Goal: Task Accomplishment & Management: Manage account settings

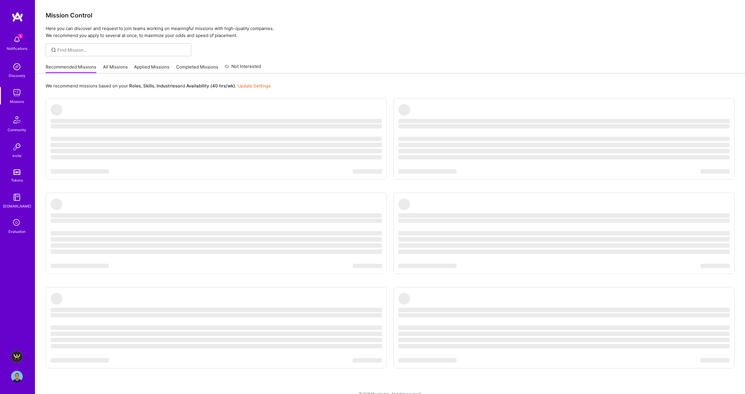
click at [396, 179] on ul "‌ ‌ ‌ ‌ ‌ ‌ ‌ ‌ ‌ ‌ ‌ ‌ ‌ ‌ ‌ ‌ ‌ ‌ ‌ ‌ ‌ ‌ ‌ ‌ ‌ ‌ ‌ ‌ ‌ ‌ ‌ ‌ ‌ ‌ ‌ ‌ ‌ ‌ ‌ ‌…" at bounding box center [390, 245] width 689 height 294
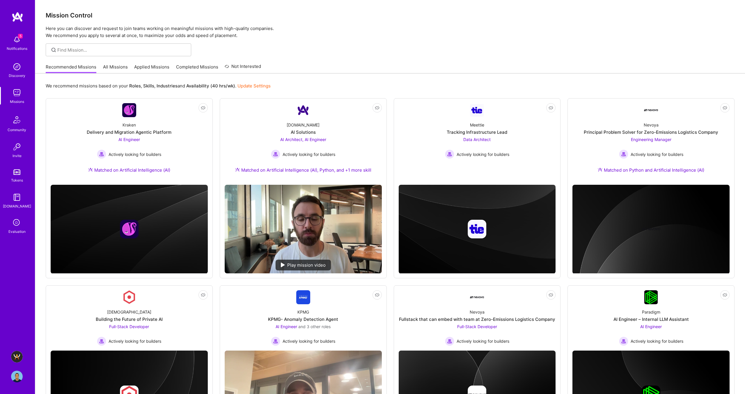
click at [20, 353] on img at bounding box center [17, 357] width 12 height 12
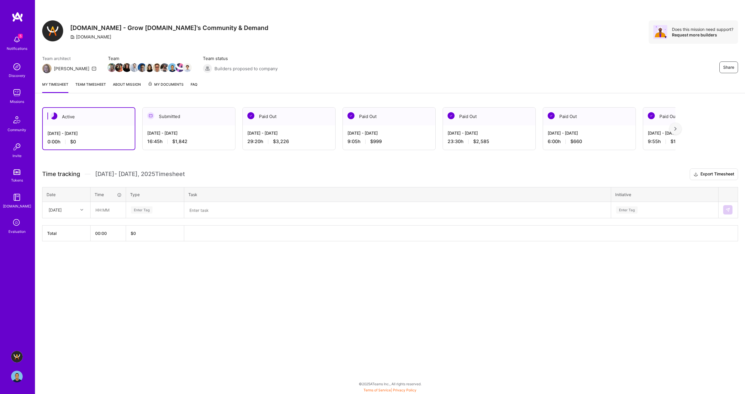
click at [19, 44] on img at bounding box center [17, 40] width 12 height 12
click at [26, 79] on div "5 Notifications Discovery Missions Community Invite Tokens [DOMAIN_NAME] Evalua…" at bounding box center [17, 134] width 35 height 202
click at [18, 379] on img at bounding box center [17, 376] width 12 height 12
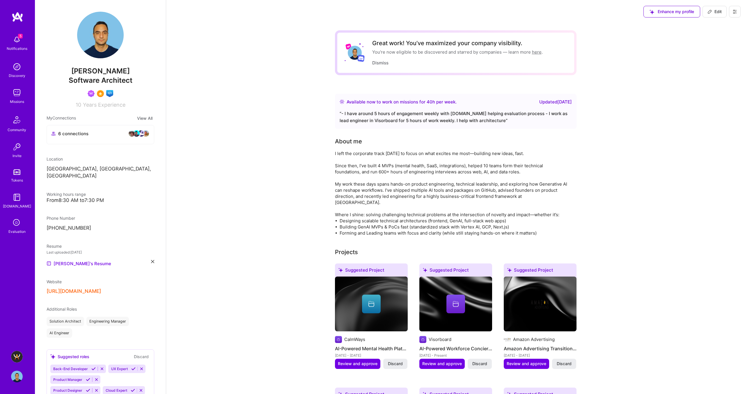
click at [717, 11] on span "Edit" at bounding box center [715, 12] width 14 height 6
select select "CA"
select select "Right Now"
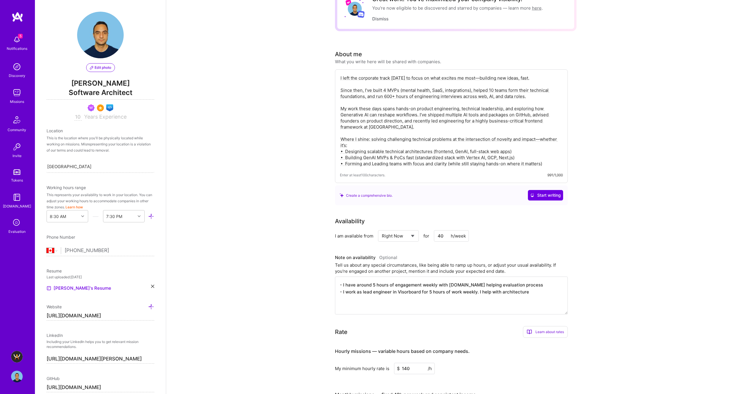
scroll to position [44, 0]
drag, startPoint x: 546, startPoint y: 165, endPoint x: 332, endPoint y: 139, distance: 215.8
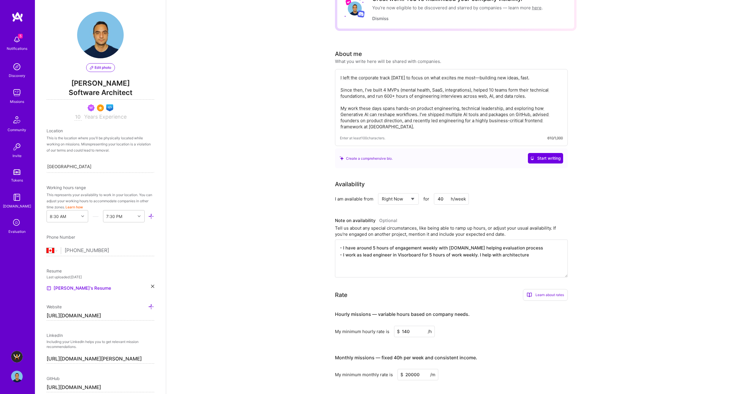
type textarea "I left the corporate track [DATE] to focus on what excites me most—building new…"
click at [445, 200] on input "40" at bounding box center [451, 198] width 35 height 11
type input "4"
type input "2"
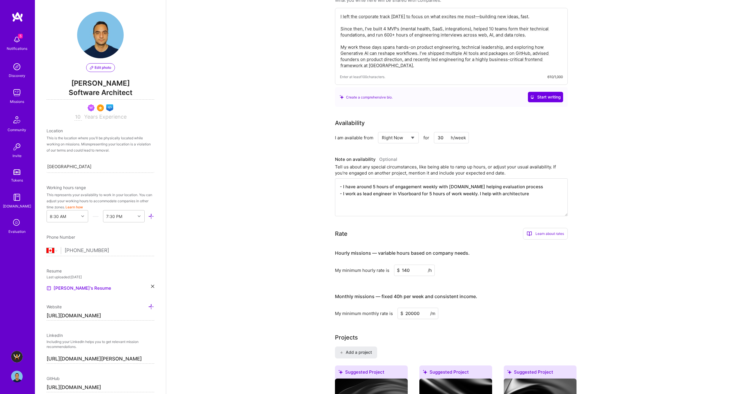
scroll to position [126, 0]
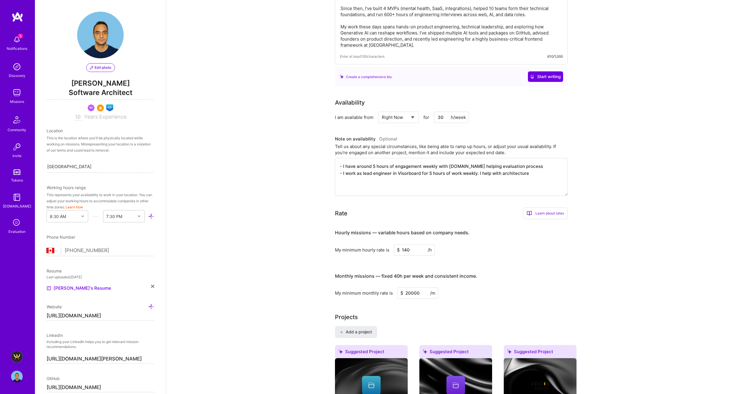
type input "30"
click at [412, 250] on input "140" at bounding box center [414, 249] width 41 height 11
type input "1"
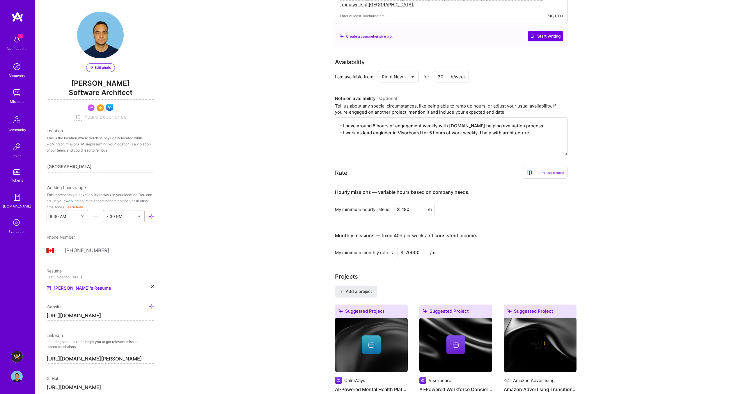
scroll to position [170, 0]
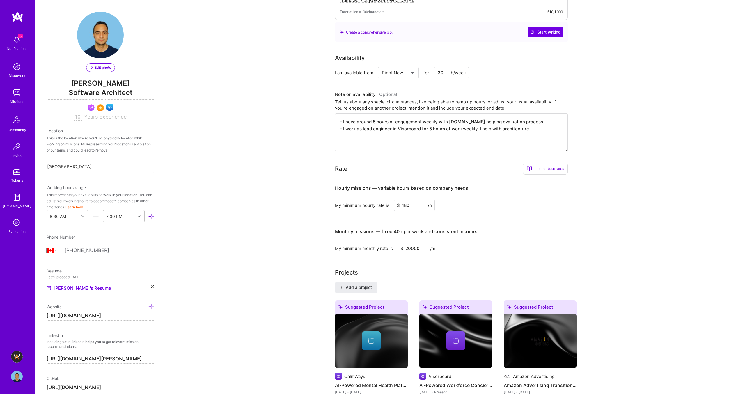
type input "180"
drag, startPoint x: 422, startPoint y: 248, endPoint x: 389, endPoint y: 245, distance: 32.7
click at [389, 245] on div "My minimum monthly rate is $ 20000 /m" at bounding box center [451, 248] width 233 height 11
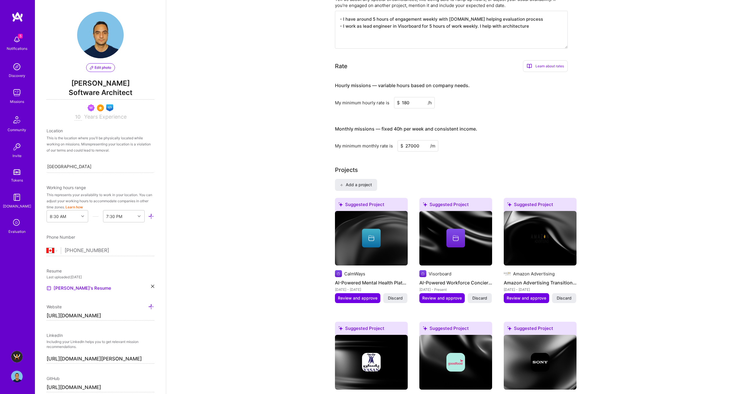
scroll to position [403, 0]
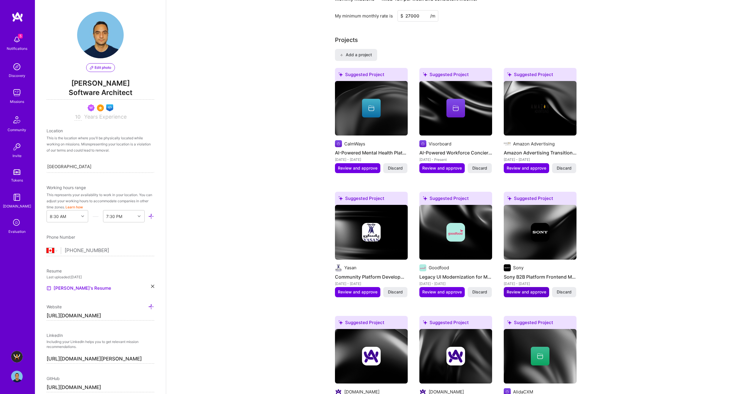
type input "27000"
click at [522, 291] on span "Review and approve" at bounding box center [527, 292] width 40 height 6
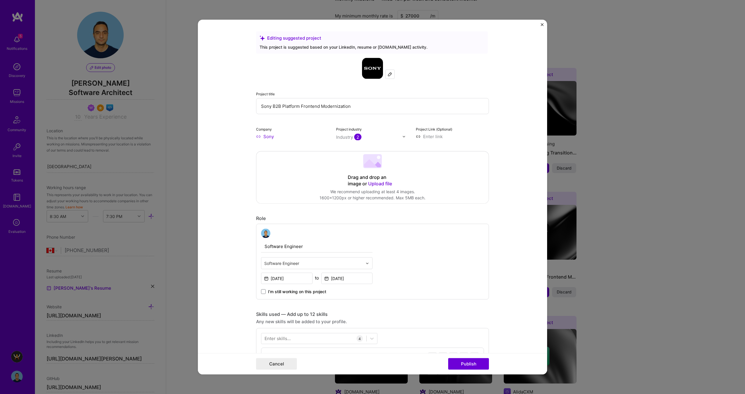
click at [379, 167] on 202 at bounding box center [372, 161] width 19 height 14
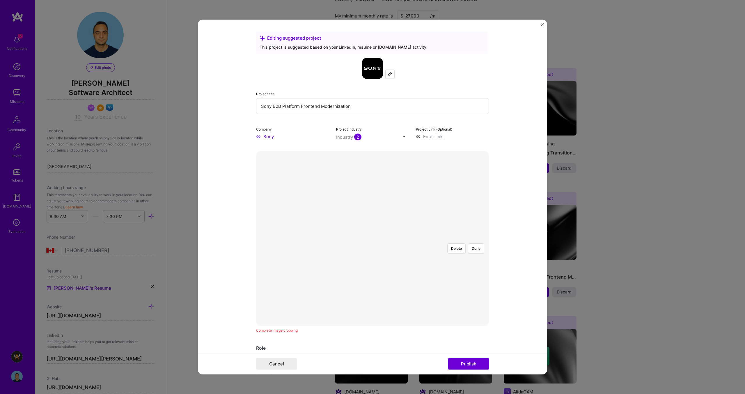
click at [374, 246] on div at bounding box center [458, 302] width 170 height 128
click at [384, 238] on div at bounding box center [458, 302] width 170 height 128
click at [466, 238] on div "Delete Done" at bounding box center [372, 238] width 233 height 0
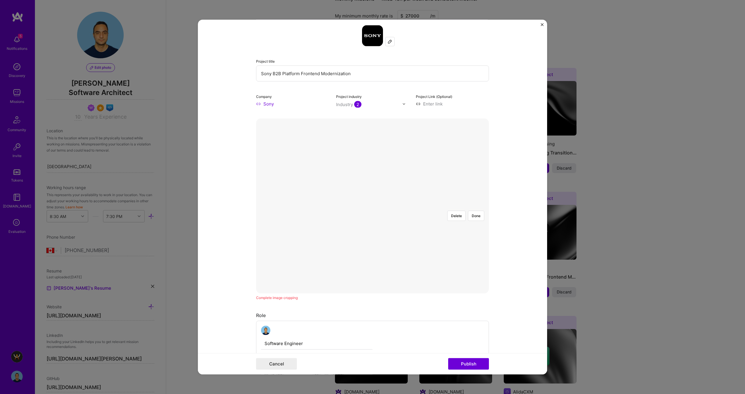
scroll to position [34, 0]
click at [476, 209] on button "Done" at bounding box center [476, 214] width 16 height 10
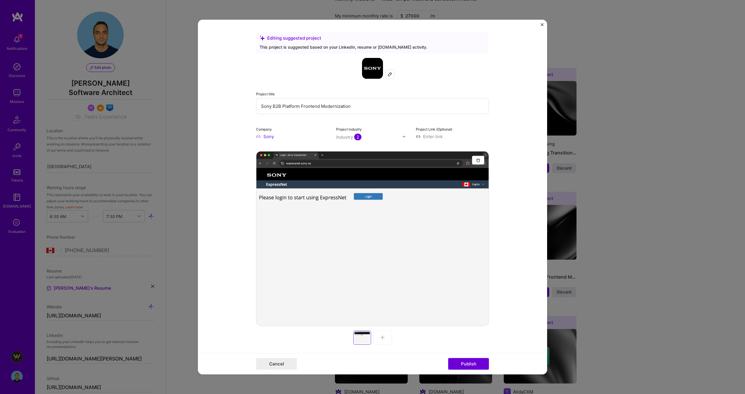
scroll to position [0, 0]
click at [440, 137] on input at bounding box center [452, 136] width 73 height 6
paste input "[URL][DOMAIN_NAME]"
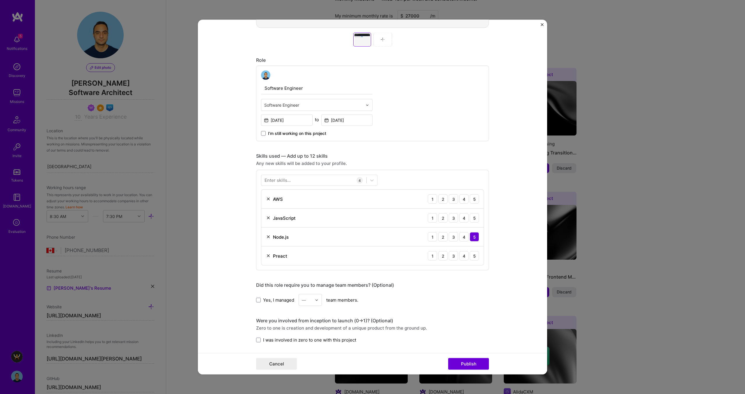
scroll to position [300, 0]
type input "[URL][DOMAIN_NAME]"
click at [463, 216] on div "4" at bounding box center [463, 215] width 9 height 9
click at [455, 197] on div "3" at bounding box center [453, 196] width 9 height 9
click at [453, 236] on div "3" at bounding box center [453, 234] width 9 height 9
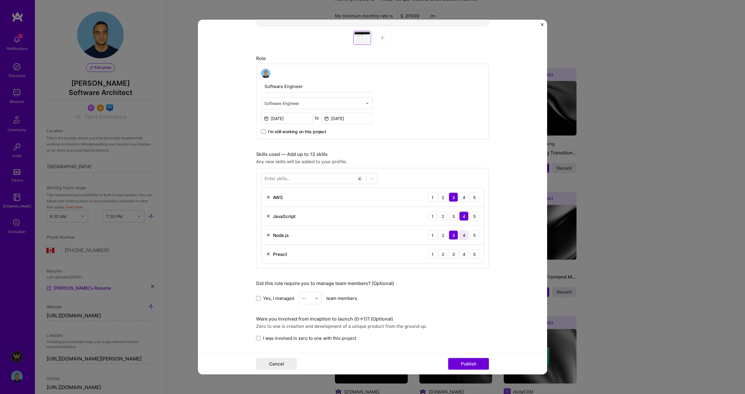
click at [463, 237] on div "4" at bounding box center [463, 234] width 9 height 9
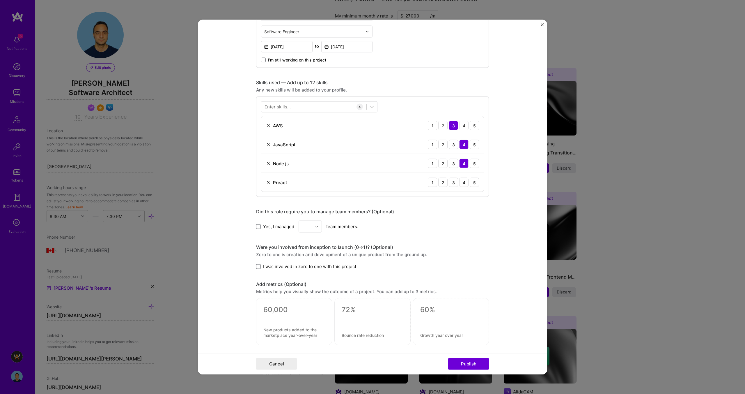
scroll to position [372, 0]
click at [298, 104] on div at bounding box center [313, 106] width 105 height 10
click at [268, 132] on span at bounding box center [267, 130] width 5 height 5
click at [0, 0] on input "checkbox" at bounding box center [0, 0] width 0 height 0
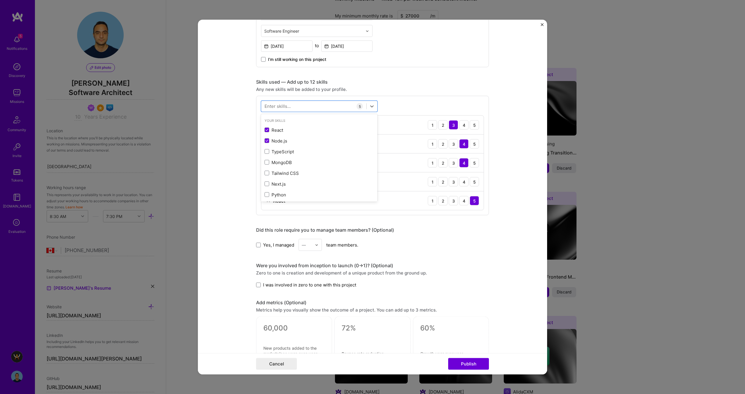
click at [474, 235] on div "Did this role require you to manage team members? (Optional) Yes, I managed — t…" at bounding box center [372, 239] width 233 height 24
click at [278, 105] on div "Enter skills..." at bounding box center [278, 106] width 26 height 6
click at [278, 106] on div "Enter skills..." at bounding box center [278, 106] width 26 height 6
click at [291, 108] on div at bounding box center [313, 106] width 105 height 10
click at [265, 152] on span at bounding box center [267, 151] width 5 height 5
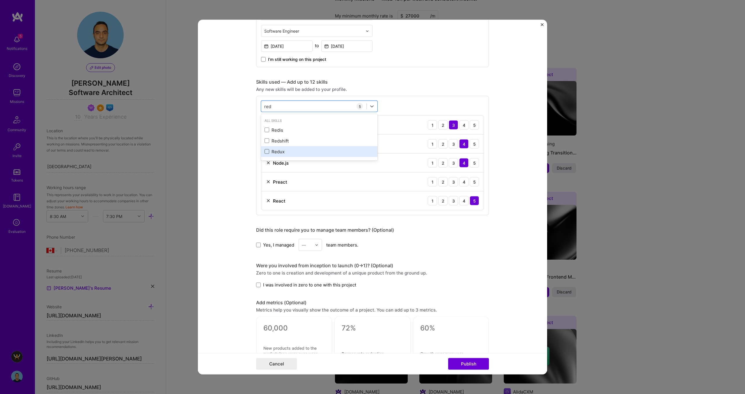
click at [0, 0] on input "checkbox" at bounding box center [0, 0] width 0 height 0
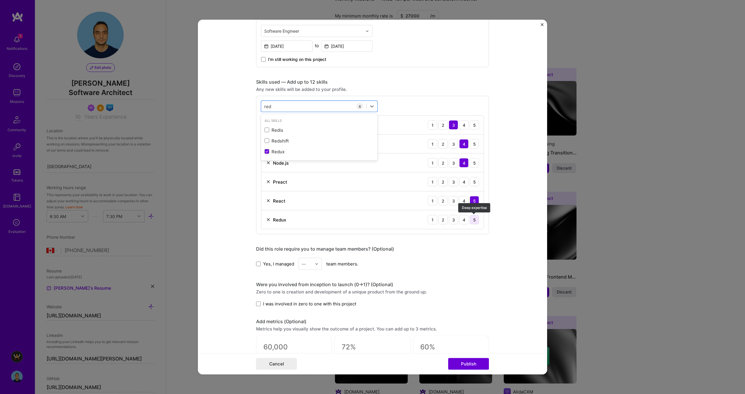
type input "red"
click at [474, 221] on div "5" at bounding box center [474, 219] width 9 height 9
click at [455, 259] on div "Yes, I managed — team members." at bounding box center [372, 264] width 233 height 12
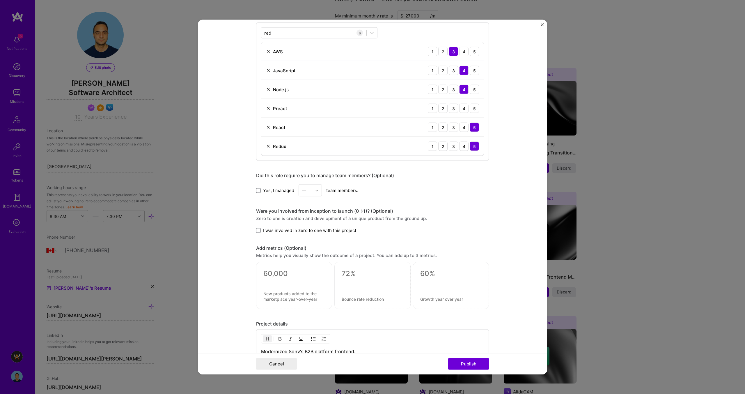
scroll to position [446, 0]
click at [308, 187] on input "text" at bounding box center [307, 190] width 10 height 6
click at [309, 214] on div "2" at bounding box center [311, 216] width 20 height 11
click at [259, 229] on span at bounding box center [258, 229] width 5 height 5
click at [0, 0] on input "I was involved in zero to one with this project" at bounding box center [0, 0] width 0 height 0
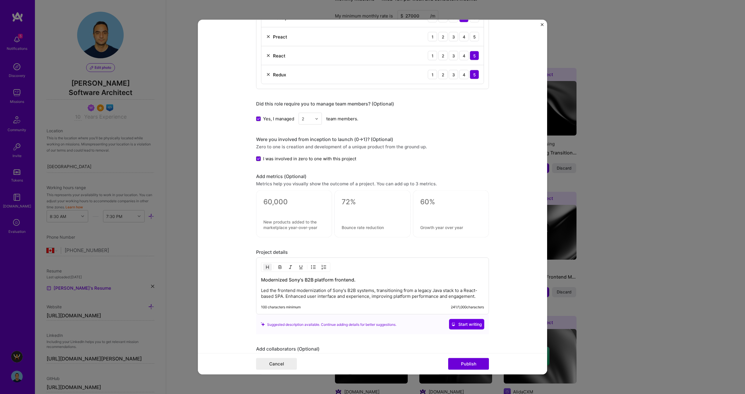
scroll to position [519, 0]
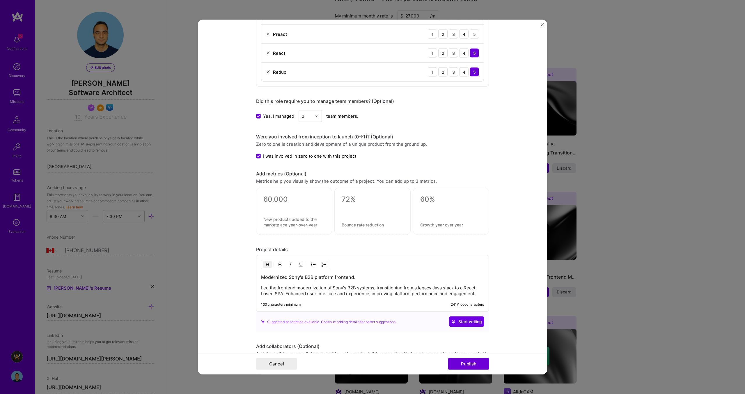
click at [275, 202] on textarea at bounding box center [294, 199] width 61 height 9
type textarea "l"
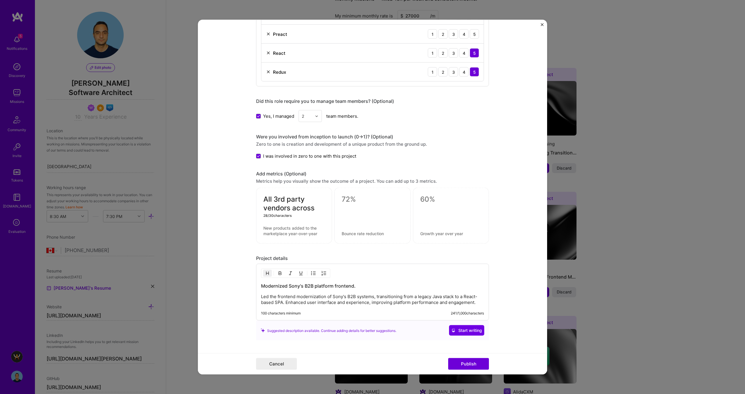
type textarea "All 3rd party vendors across"
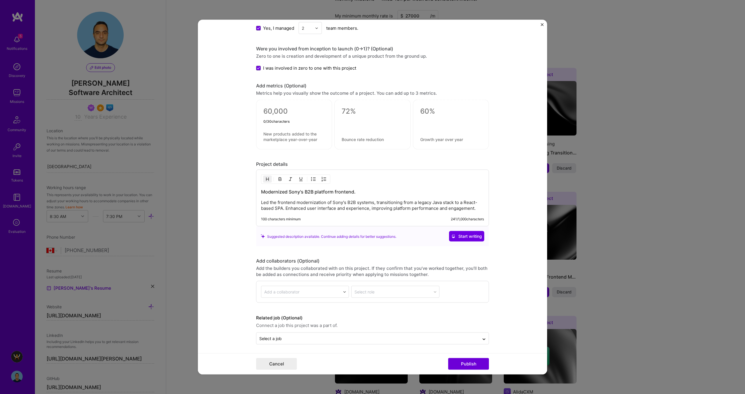
scroll to position [608, 0]
click at [481, 207] on p "Led the frontend modernization of Sony's B2B systems, transitioning from a lega…" at bounding box center [372, 205] width 223 height 12
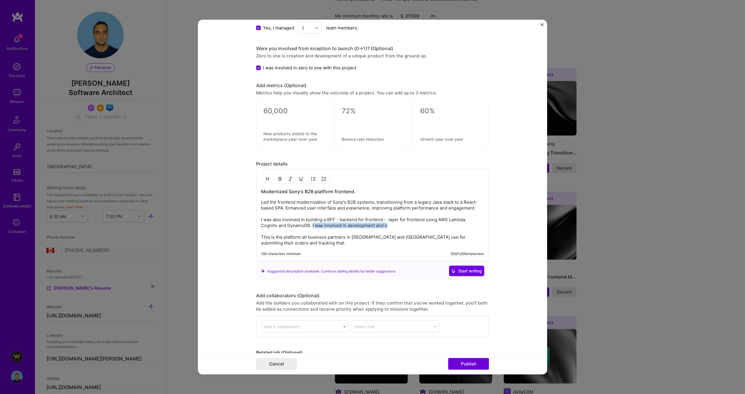
drag, startPoint x: 393, startPoint y: 226, endPoint x: 313, endPoint y: 227, distance: 79.8
click at [313, 227] on p "Led the frontend modernization of Sony's B2B systems, transitioning from a lega…" at bounding box center [372, 222] width 223 height 47
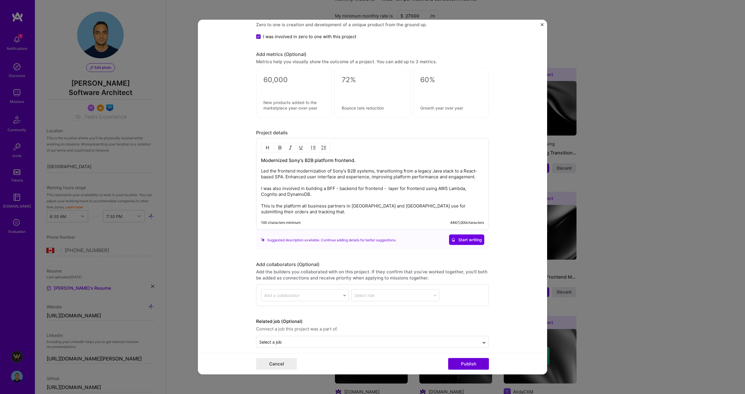
scroll to position [645, 0]
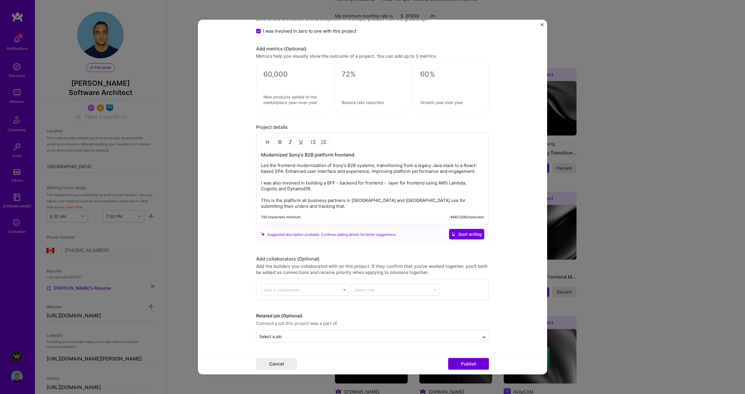
click at [407, 201] on p "Led the frontend modernization of Sony's B2B systems, transitioning from a lega…" at bounding box center [372, 185] width 223 height 47
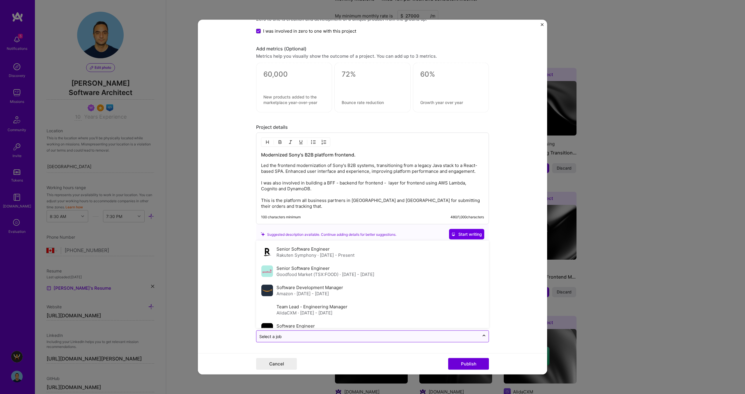
click at [364, 339] on input "text" at bounding box center [367, 336] width 217 height 6
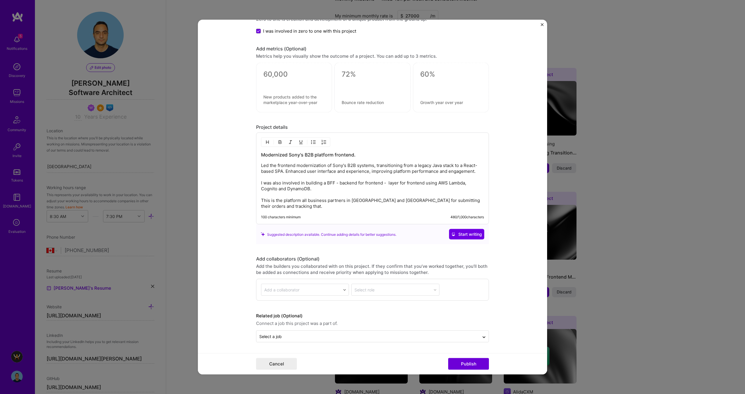
click at [524, 274] on form "Editing suggested project This project is suggested based on your LinkedIn, res…" at bounding box center [372, 197] width 349 height 354
click at [345, 198] on p "Led the frontend modernization of Sony's B2B systems, transitioning from a lega…" at bounding box center [372, 185] width 223 height 47
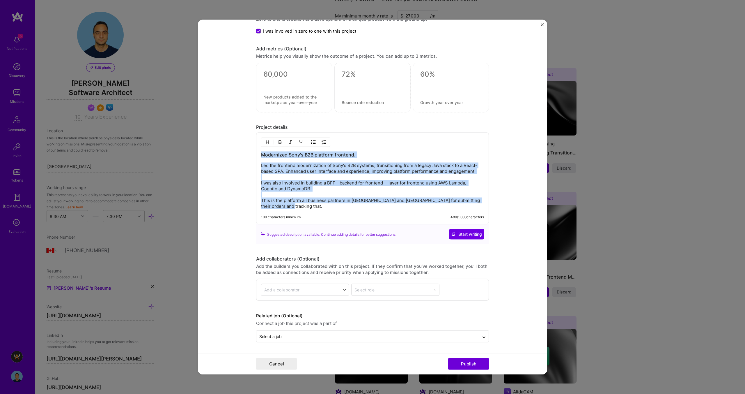
copy div "Modernized Sony's B2B platform frontend. Led the frontend modernization of Sony…"
click at [467, 233] on span "Start writing" at bounding box center [467, 234] width 31 height 6
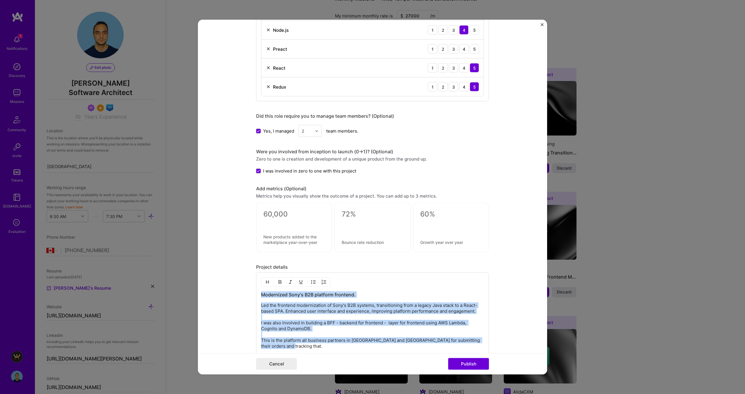
scroll to position [472, 0]
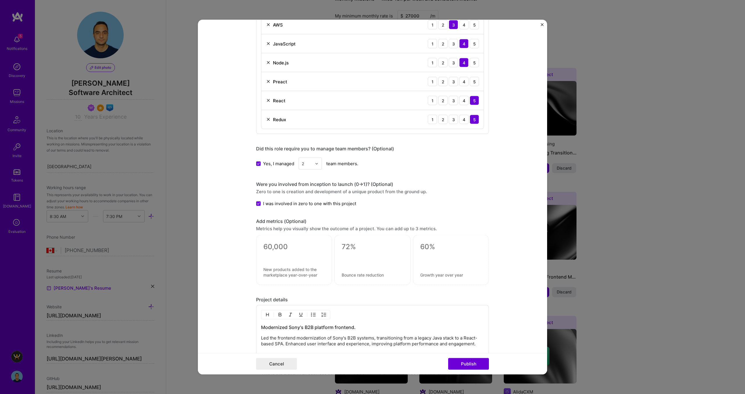
click at [294, 273] on textarea at bounding box center [294, 271] width 61 height 11
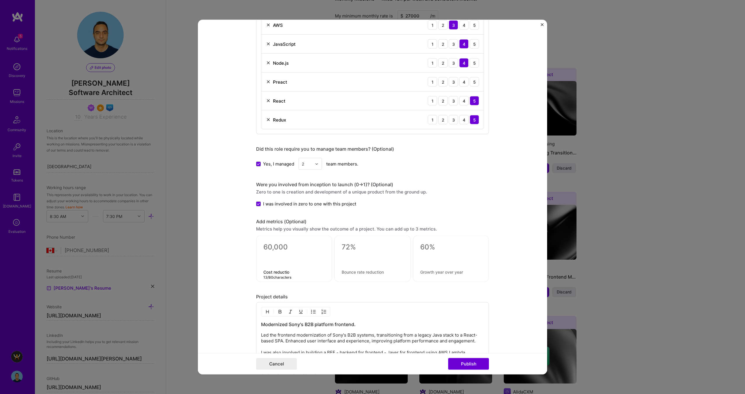
type textarea "Cost reduction"
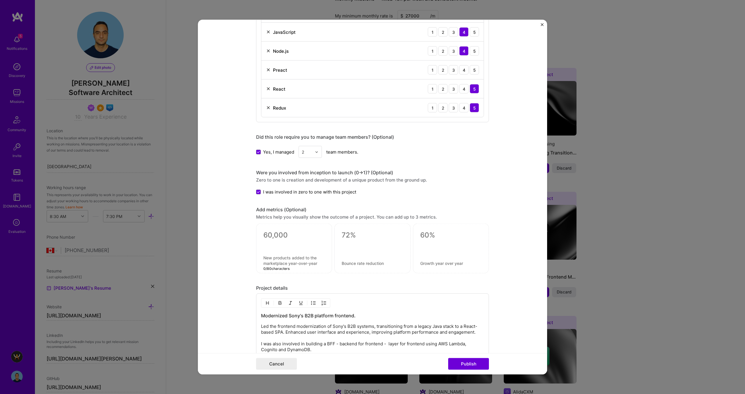
scroll to position [485, 0]
click at [357, 261] on textarea at bounding box center [372, 262] width 61 height 6
paste textarea "Cost reduction"
drag, startPoint x: 377, startPoint y: 262, endPoint x: 327, endPoint y: 261, distance: 49.5
click at [327, 261] on div "Cost reduction 14 / 80 characters" at bounding box center [372, 247] width 233 height 50
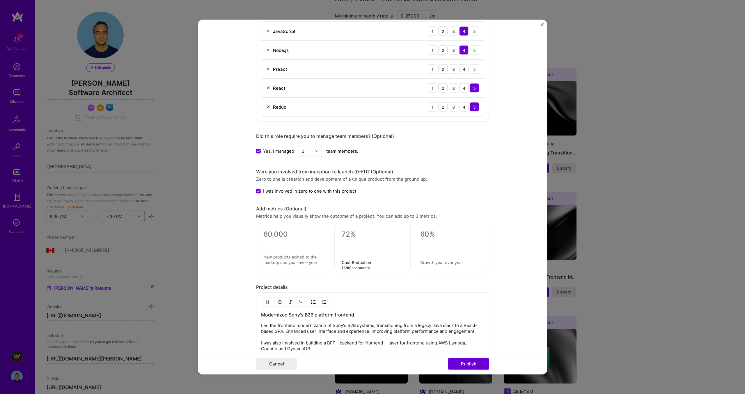
type textarea "Cost Reduction"
click at [350, 232] on textarea at bounding box center [372, 234] width 61 height 9
drag, startPoint x: 358, startPoint y: 235, endPoint x: 336, endPoint y: 235, distance: 22.7
click at [336, 235] on div "70% 3 / 30 characters Cost Reduction" at bounding box center [373, 247] width 76 height 50
type textarea "1"
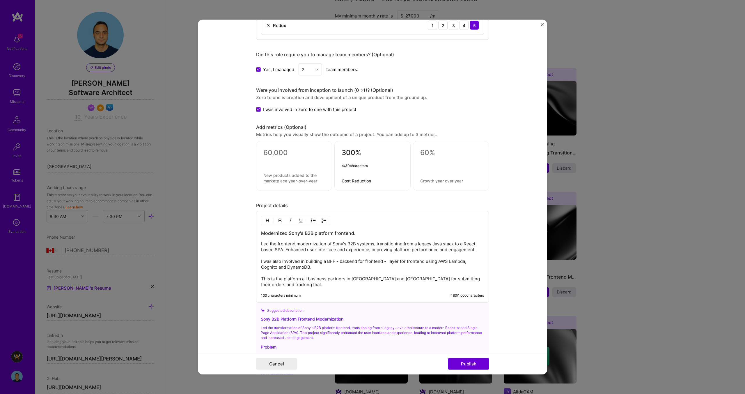
scroll to position [565, 0]
type textarea "300%"
click at [422, 157] on textarea at bounding box center [450, 153] width 61 height 9
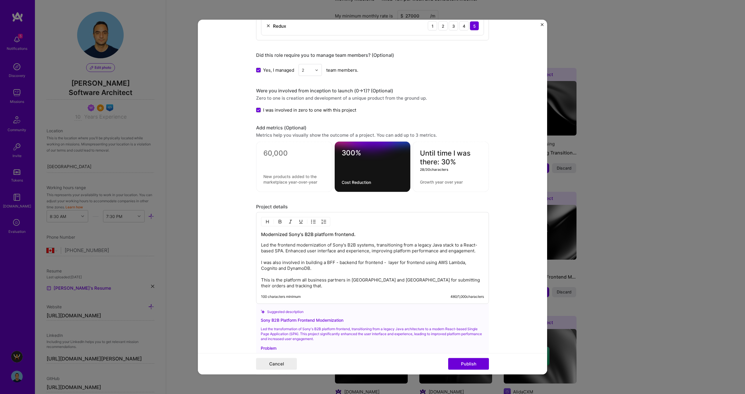
drag, startPoint x: 441, startPoint y: 162, endPoint x: 409, endPoint y: 150, distance: 33.7
click at [409, 150] on div "300% Cost Reduction Until time I was there: 30% 28 / 30 characters" at bounding box center [372, 167] width 233 height 50
type textarea "30%"
click at [436, 183] on textarea at bounding box center [451, 181] width 62 height 6
type textarea "Increase in orders submitted through platform [PERSON_NAME]"
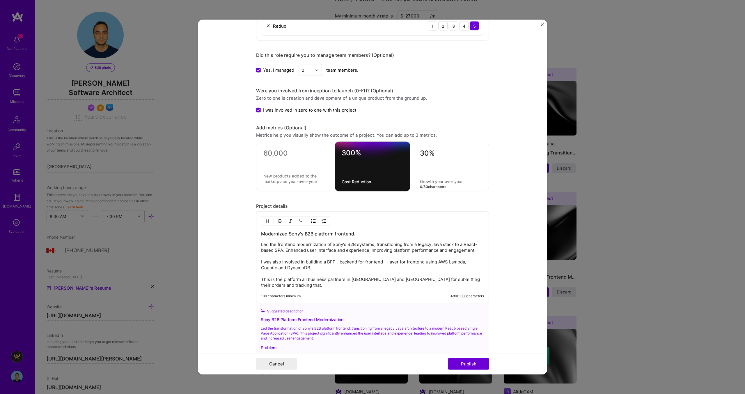
click at [430, 148] on div "30% 0 / 80 characters" at bounding box center [451, 167] width 76 height 50
click at [432, 153] on textarea "30%" at bounding box center [451, 154] width 62 height 11
click at [426, 183] on textarea at bounding box center [451, 181] width 62 height 6
click at [431, 153] on textarea "50%" at bounding box center [451, 154] width 62 height 11
type textarea "100%"
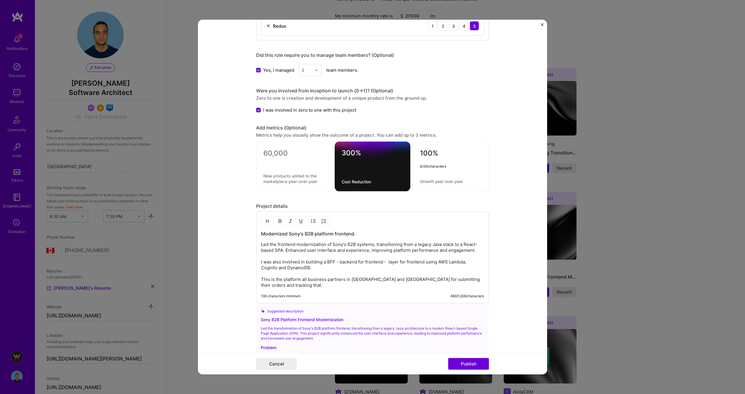
click at [437, 182] on textarea at bounding box center [451, 181] width 62 height 6
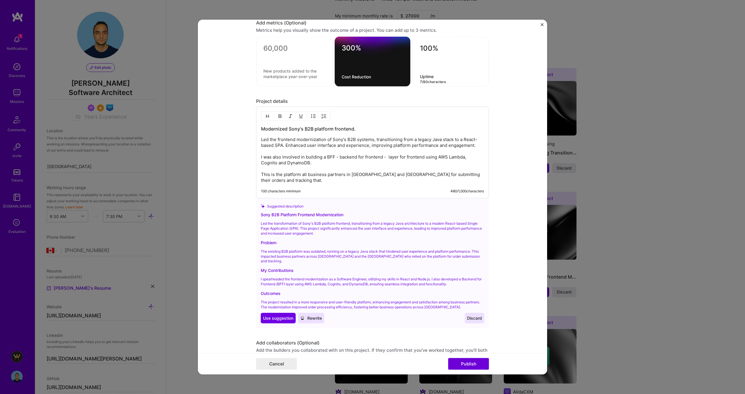
scroll to position [672, 0]
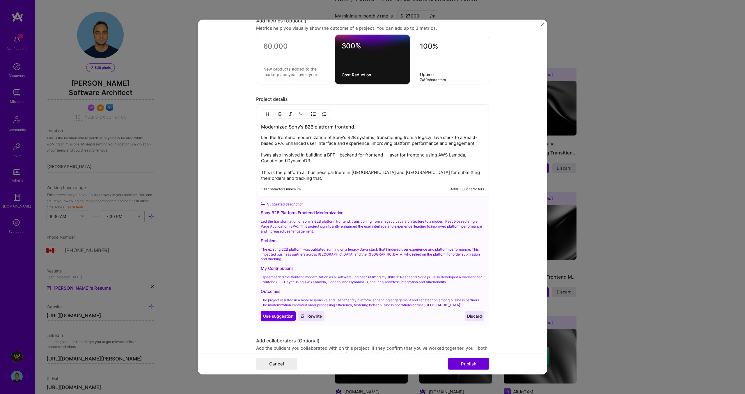
type textarea "Uptime"
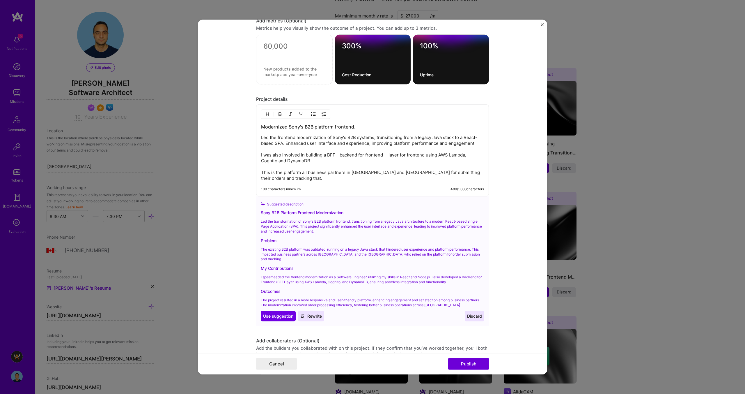
click at [317, 313] on span "Rewrite" at bounding box center [312, 316] width 22 height 6
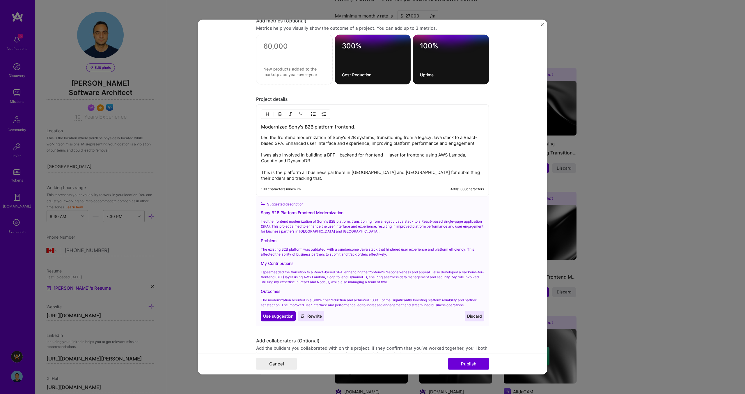
click at [278, 314] on span "Use suggestion" at bounding box center [278, 316] width 30 height 6
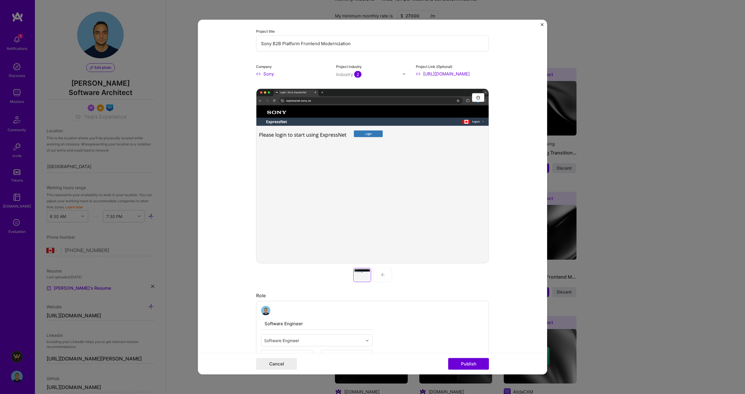
scroll to position [0, 0]
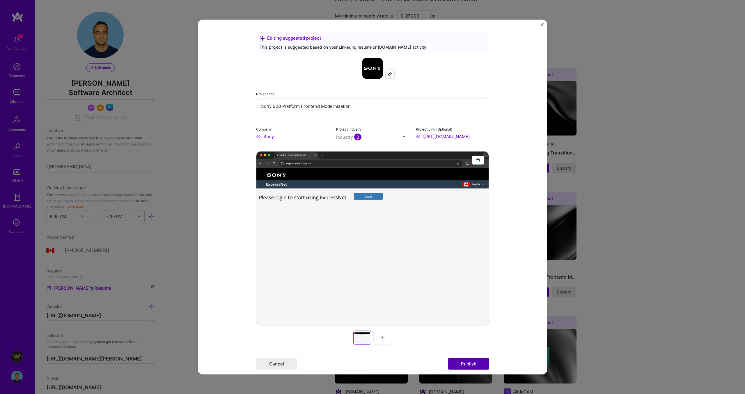
click at [467, 364] on button "Publish" at bounding box center [468, 364] width 41 height 12
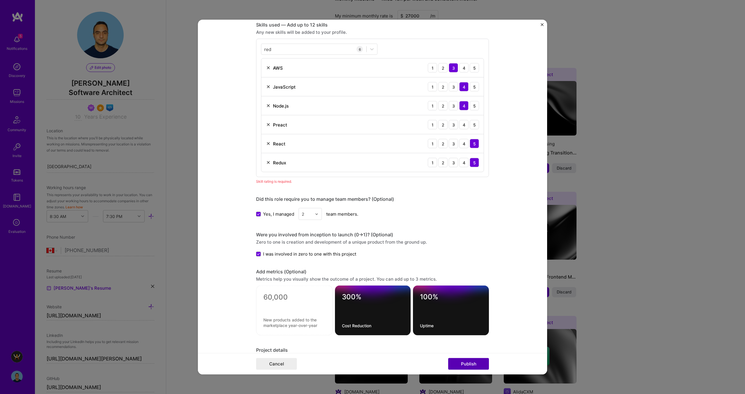
scroll to position [431, 0]
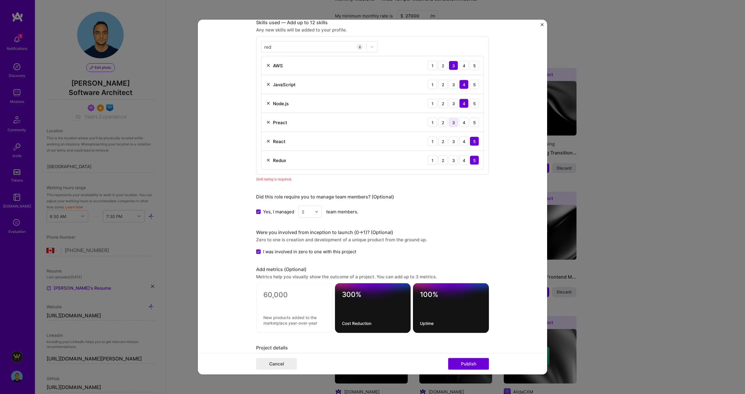
click at [453, 124] on div "3" at bounding box center [453, 122] width 9 height 9
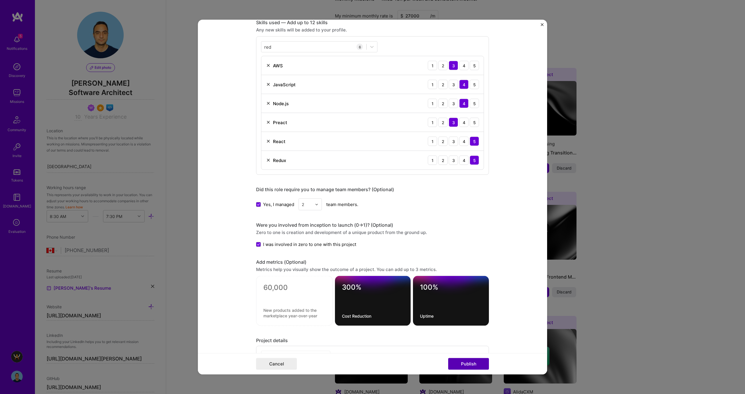
click at [471, 361] on button "Publish" at bounding box center [468, 364] width 41 height 12
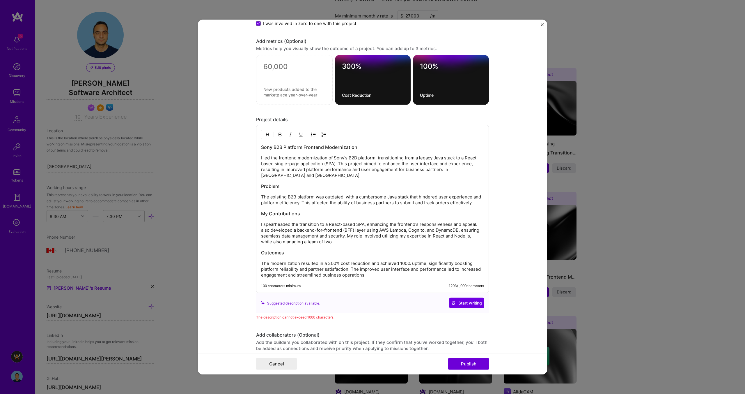
scroll to position [648, 0]
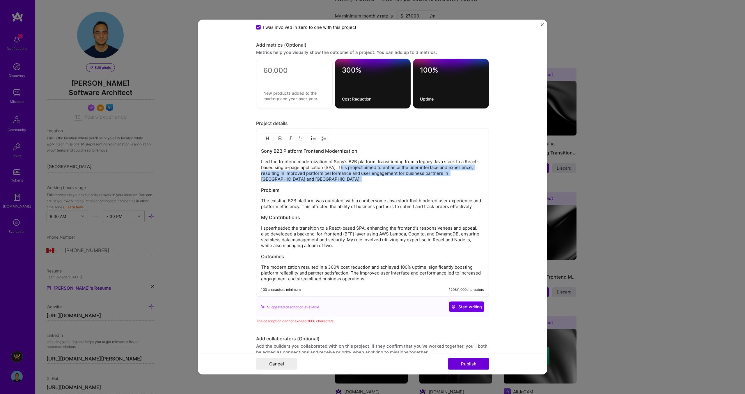
drag, startPoint x: 340, startPoint y: 167, endPoint x: 353, endPoint y: 183, distance: 20.9
click at [353, 183] on div "Sony B2B Platform Frontend Modernization I led the frontend modernization of So…" at bounding box center [372, 215] width 223 height 134
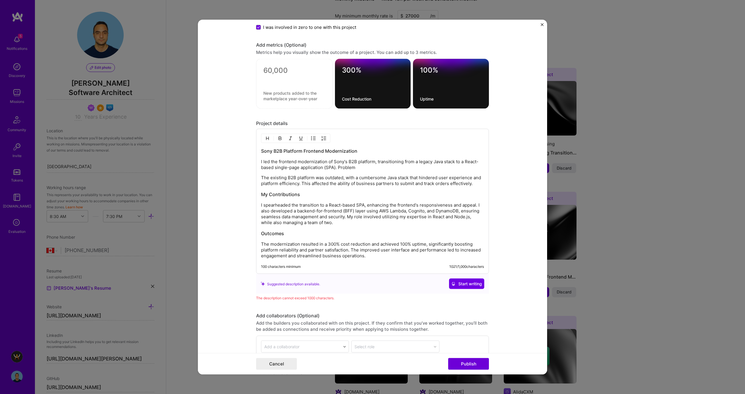
click at [348, 166] on p "I led the frontend modernization of Sony's B2B platform, transitioning from a l…" at bounding box center [372, 165] width 223 height 12
click at [356, 211] on p "I spearheaded the transition to a React-based SPA, enhancing the frontend's res…" at bounding box center [372, 213] width 223 height 23
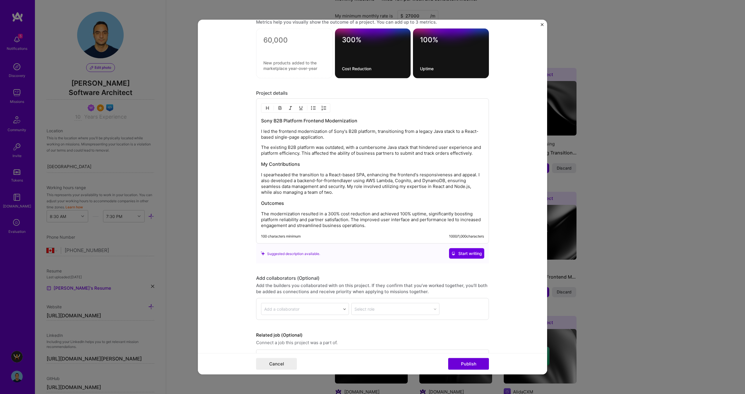
scroll to position [698, 0]
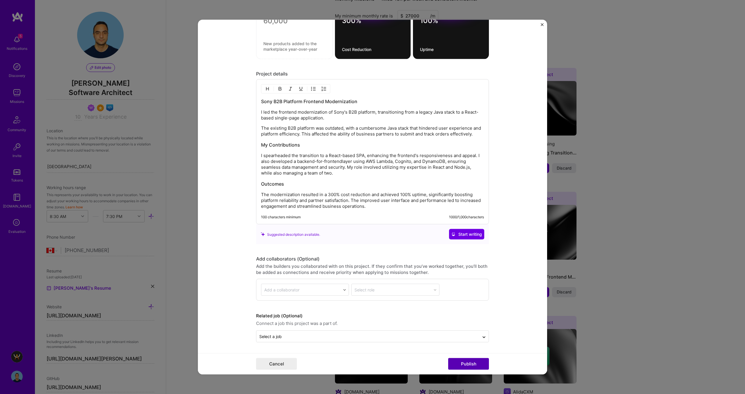
click at [467, 364] on button "Publish" at bounding box center [468, 364] width 41 height 12
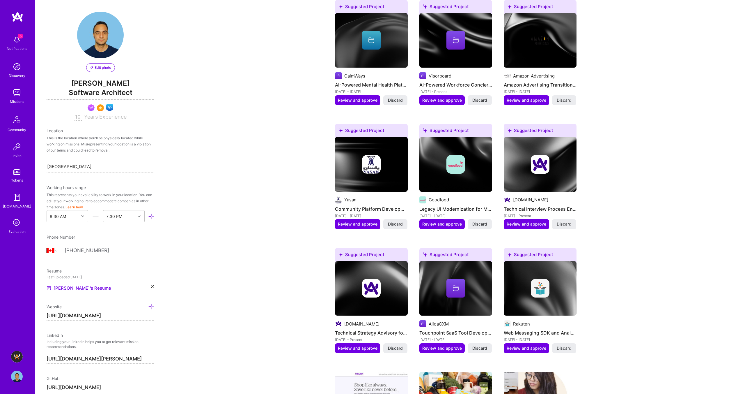
scroll to position [478, 0]
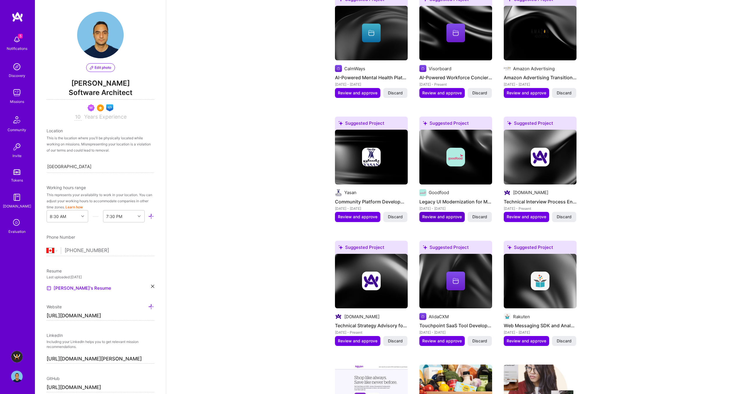
click at [434, 217] on span "Review and approve" at bounding box center [443, 217] width 40 height 6
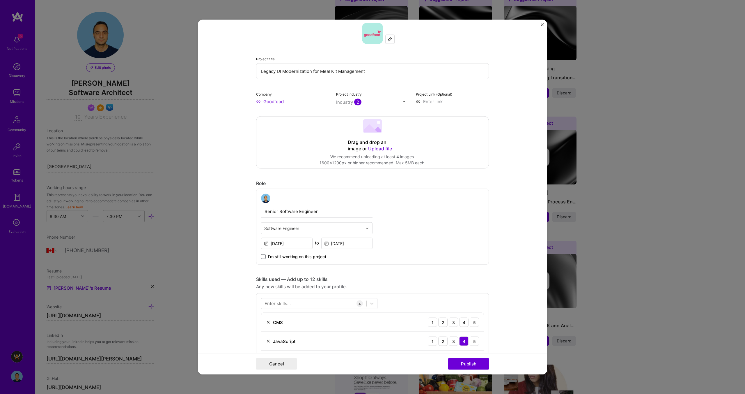
scroll to position [35, 0]
click at [379, 147] on span "Upload file" at bounding box center [380, 148] width 24 height 6
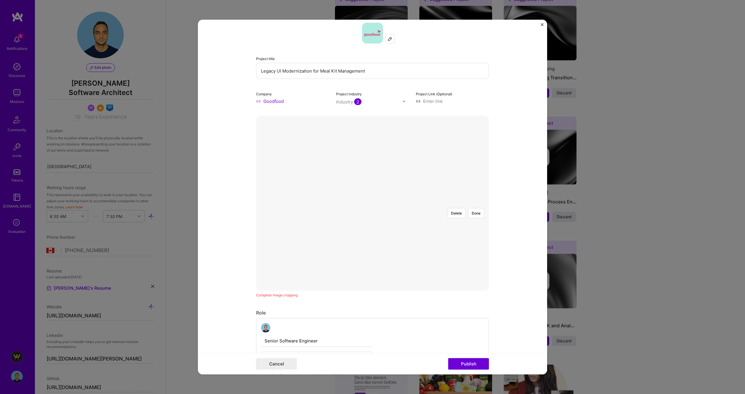
click at [438, 203] on div at bounding box center [465, 272] width 185 height 139
click at [478, 208] on button "Done" at bounding box center [476, 213] width 16 height 10
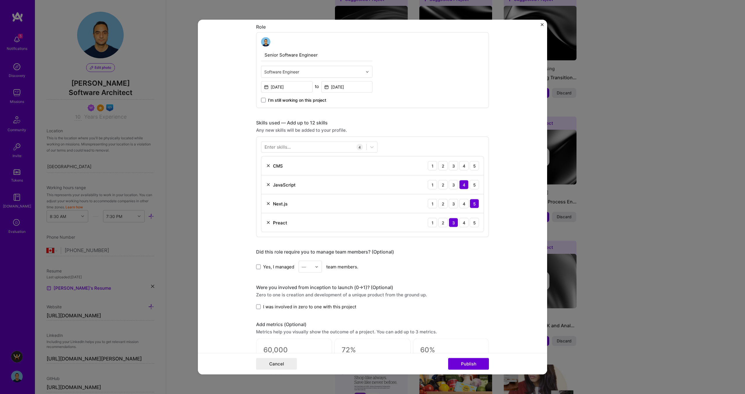
scroll to position [341, 0]
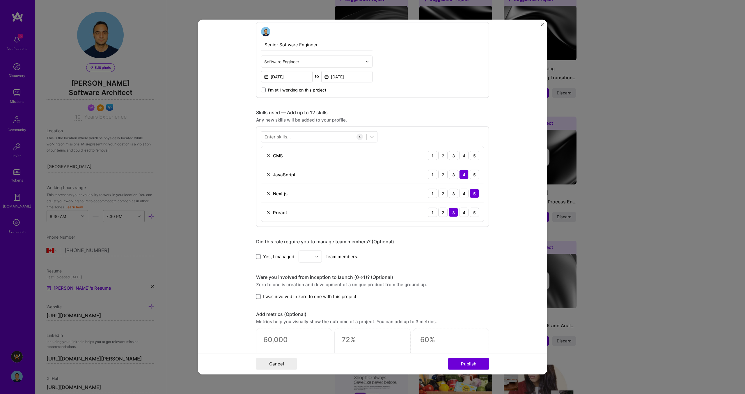
click at [282, 156] on div "CMS" at bounding box center [278, 155] width 10 height 6
click at [476, 156] on div "5" at bounding box center [474, 155] width 9 height 9
click at [466, 194] on div "4" at bounding box center [463, 193] width 9 height 9
click at [472, 194] on div "5" at bounding box center [474, 193] width 9 height 9
click at [316, 135] on div at bounding box center [313, 137] width 105 height 10
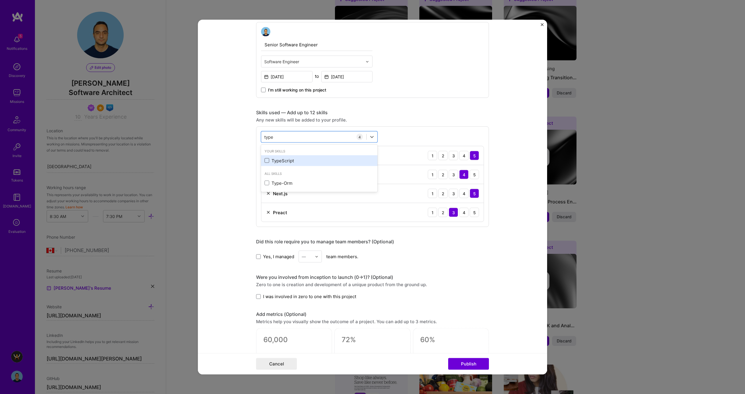
click at [267, 162] on span at bounding box center [267, 160] width 5 height 5
click at [0, 0] on input "checkbox" at bounding box center [0, 0] width 0 height 0
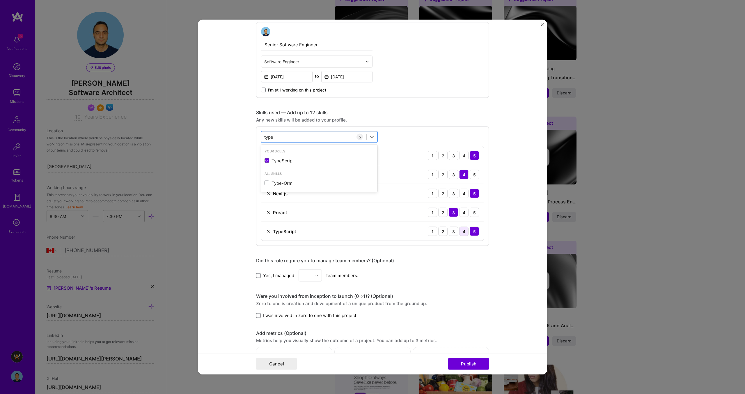
type input "type"
click at [463, 230] on div "4" at bounding box center [463, 231] width 9 height 9
click at [287, 138] on div "type type" at bounding box center [313, 137] width 105 height 10
click at [267, 161] on span at bounding box center [267, 160] width 5 height 5
click at [0, 0] on input "checkbox" at bounding box center [0, 0] width 0 height 0
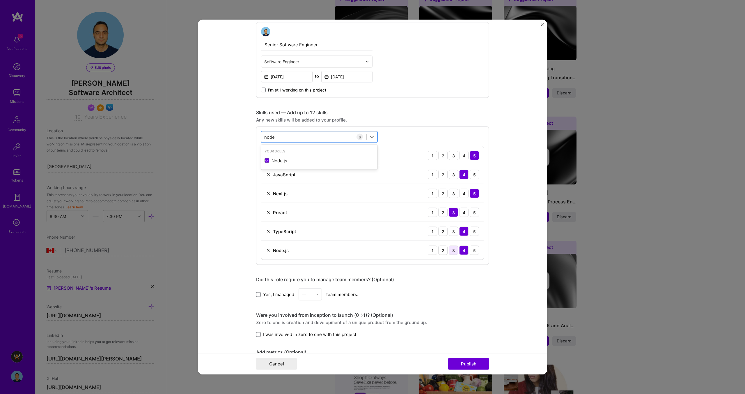
type input "node"
click at [452, 248] on div "3" at bounding box center [453, 249] width 9 height 9
click at [463, 193] on div "4" at bounding box center [463, 193] width 9 height 9
click at [461, 155] on div "4" at bounding box center [463, 155] width 9 height 9
click at [455, 232] on div "3" at bounding box center [453, 231] width 9 height 9
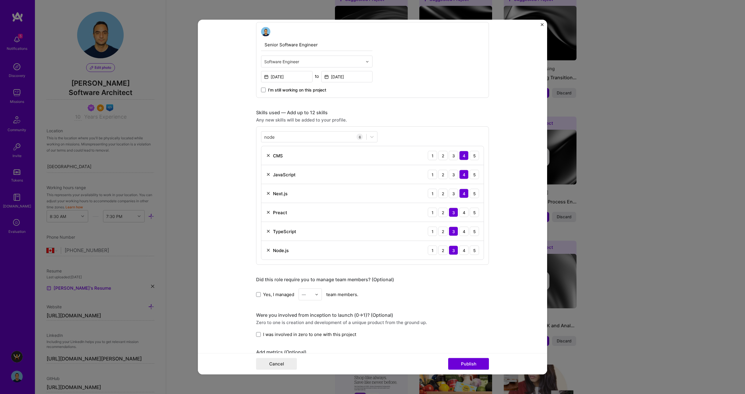
scroll to position [449, 0]
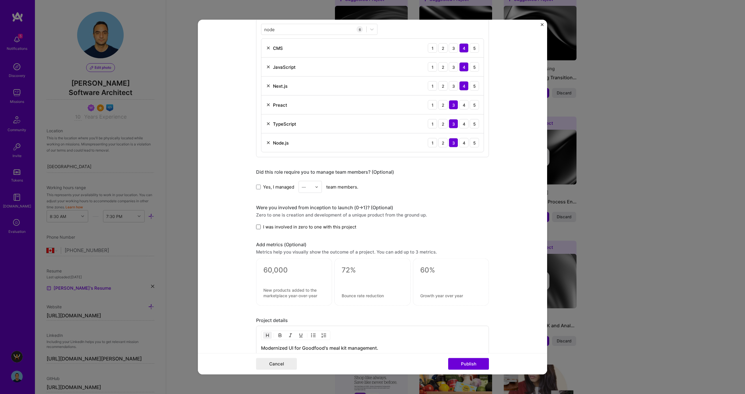
click at [260, 226] on span at bounding box center [258, 226] width 5 height 5
click at [0, 0] on input "I was involved in zero to one with this project" at bounding box center [0, 0] width 0 height 0
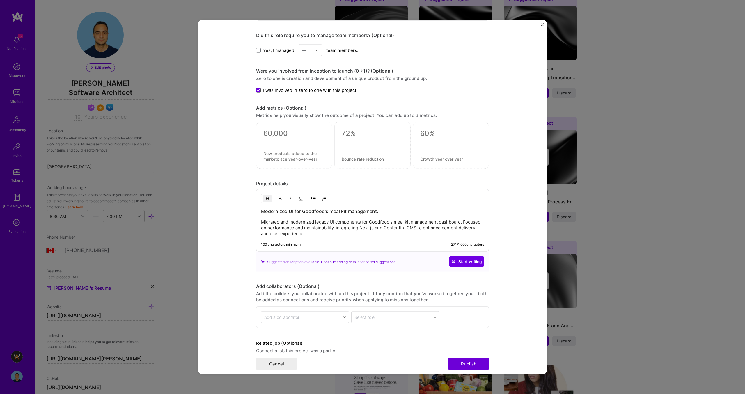
scroll to position [588, 0]
click at [426, 130] on textarea at bounding box center [450, 130] width 61 height 9
type textarea "0"
type textarea "40%"
click at [433, 155] on textarea at bounding box center [450, 156] width 61 height 6
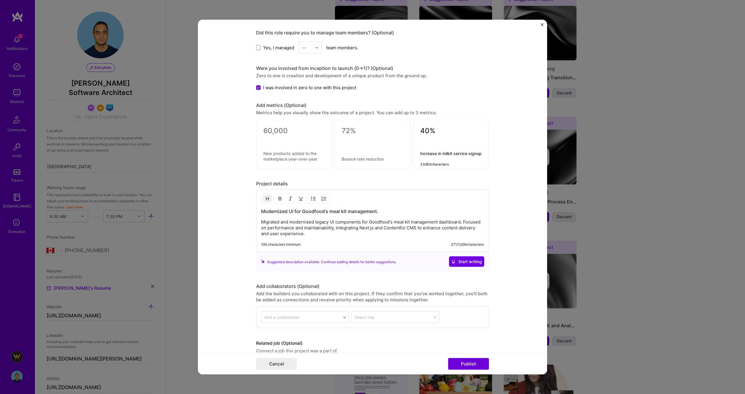
click at [446, 154] on textarea "Increase in milkit service signup" at bounding box center [450, 156] width 61 height 11
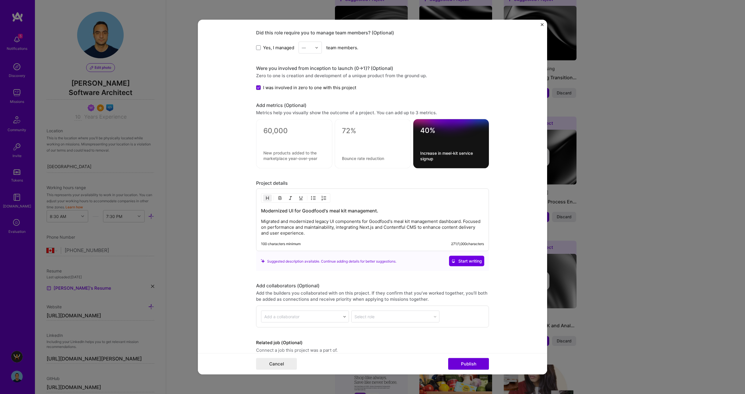
click at [457, 142] on div at bounding box center [451, 140] width 62 height 6
click at [455, 155] on textarea "Increase in meel-kit service signup" at bounding box center [451, 155] width 62 height 11
click at [455, 153] on textarea "Increase in meel-kit service signup" at bounding box center [451, 155] width 62 height 11
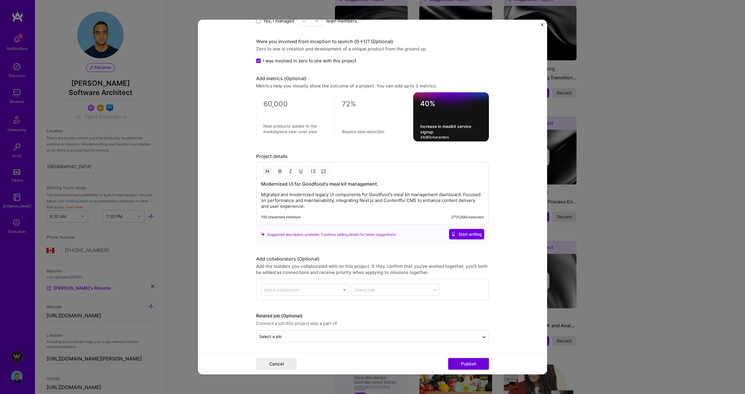
type textarea "Increase in mealkit service signup"
click at [320, 207] on p "Migrated and modernized legacy UI components for Goodfood's meal kit management…" at bounding box center [372, 200] width 223 height 17
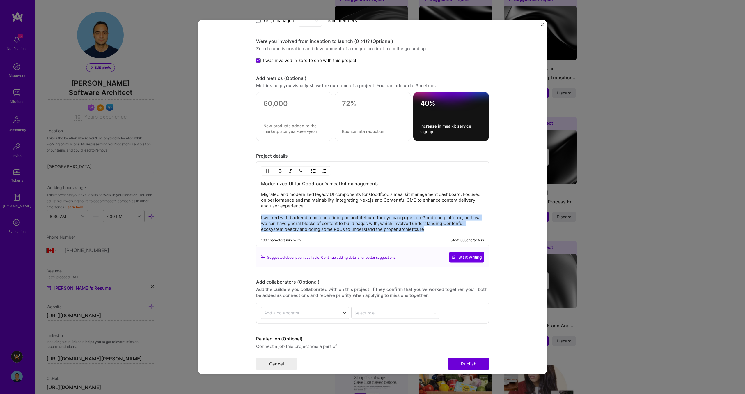
drag, startPoint x: 429, startPoint y: 227, endPoint x: 259, endPoint y: 215, distance: 170.1
click at [259, 215] on div "Modernized UI for Goodfood's meal kit management. Migrated and modernized legac…" at bounding box center [372, 204] width 233 height 86
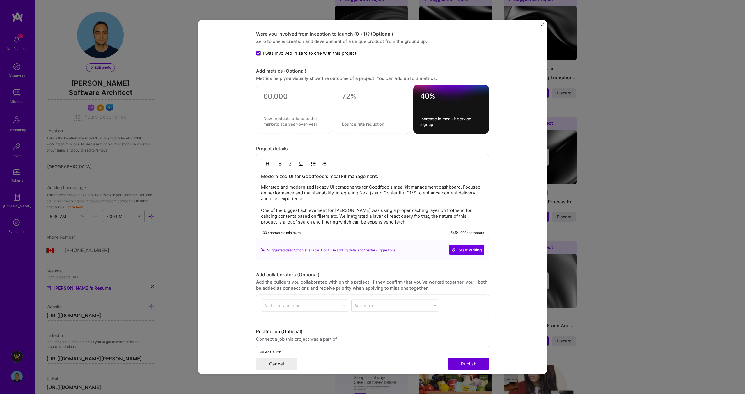
scroll to position [622, 0]
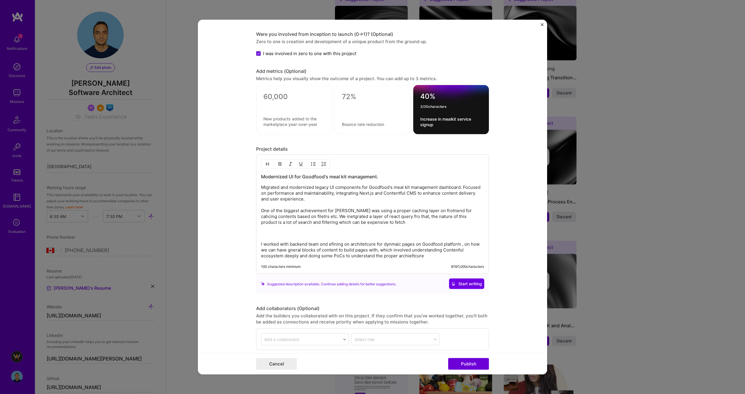
click at [428, 97] on textarea "40%" at bounding box center [451, 97] width 62 height 11
drag, startPoint x: 438, startPoint y: 125, endPoint x: 405, endPoint y: 93, distance: 46.1
click at [405, 93] on div "40% Increase in mealkit service signup 34 / 80 characters" at bounding box center [372, 109] width 233 height 49
click at [446, 112] on div "40% Increase in mealkit service signup" at bounding box center [451, 109] width 76 height 49
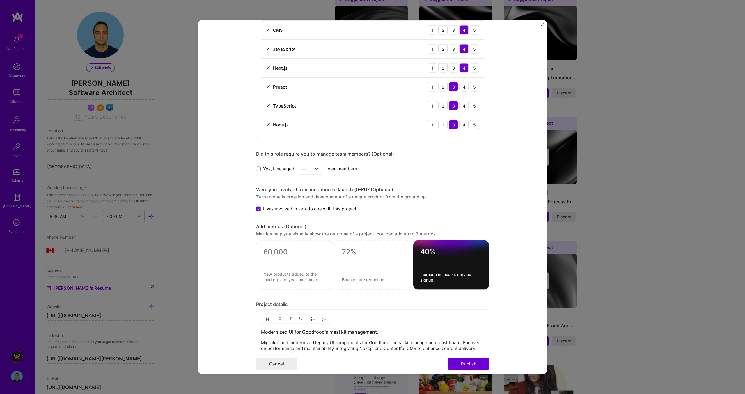
scroll to position [672, 0]
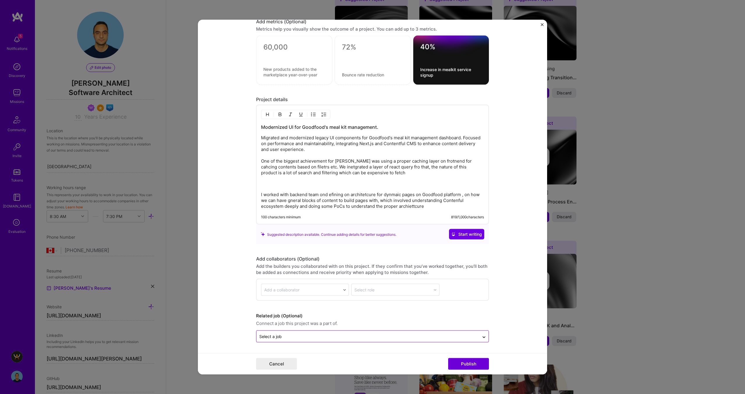
click at [375, 337] on input "text" at bounding box center [367, 336] width 217 height 6
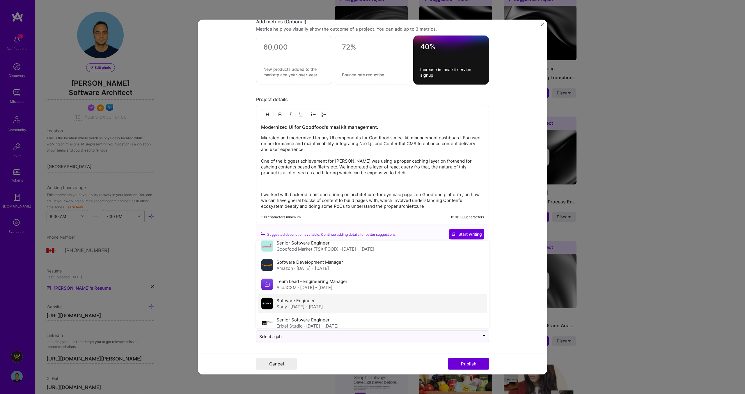
scroll to position [26, 0]
click at [374, 246] on span "· [DATE] - [DATE]" at bounding box center [357, 249] width 35 height 6
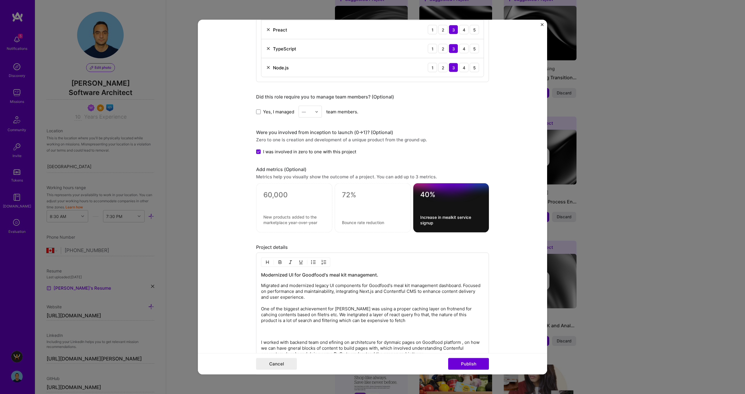
scroll to position [672, 0]
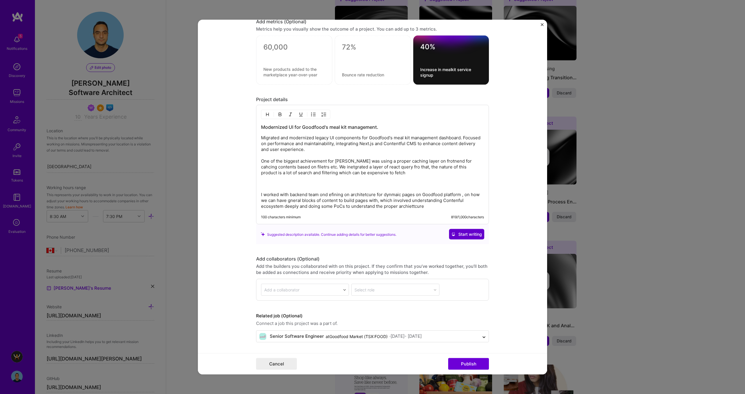
click at [469, 238] on button "Start writing" at bounding box center [466, 234] width 35 height 10
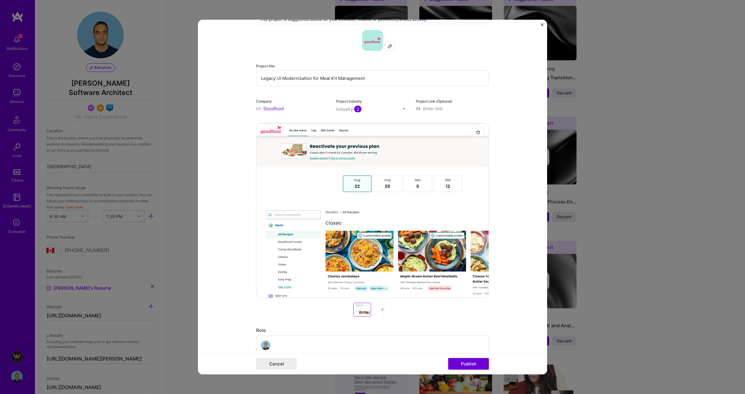
scroll to position [0, 0]
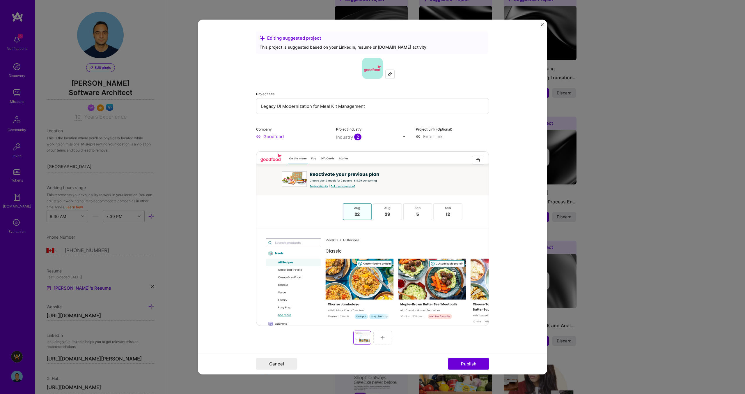
click at [426, 138] on input at bounding box center [452, 136] width 73 height 6
paste input "[URL][DOMAIN_NAME]"
type input "[URL][DOMAIN_NAME]"
click at [346, 134] on div "Industry 2" at bounding box center [348, 137] width 25 height 6
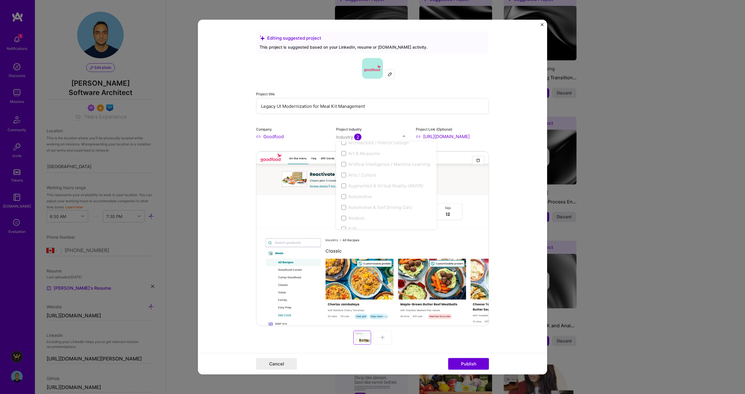
scroll to position [0, 0]
type input "e"
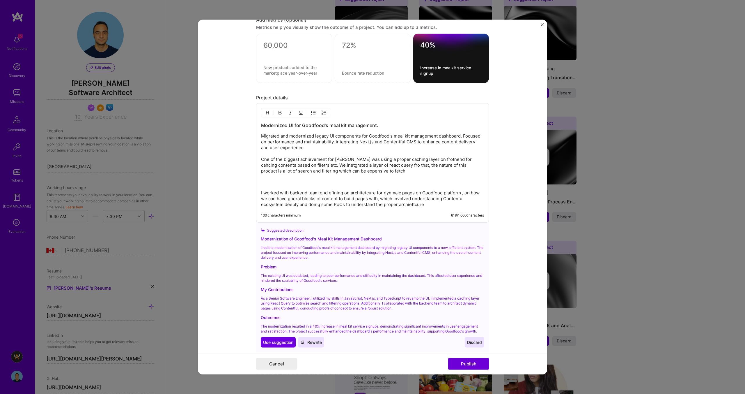
scroll to position [678, 0]
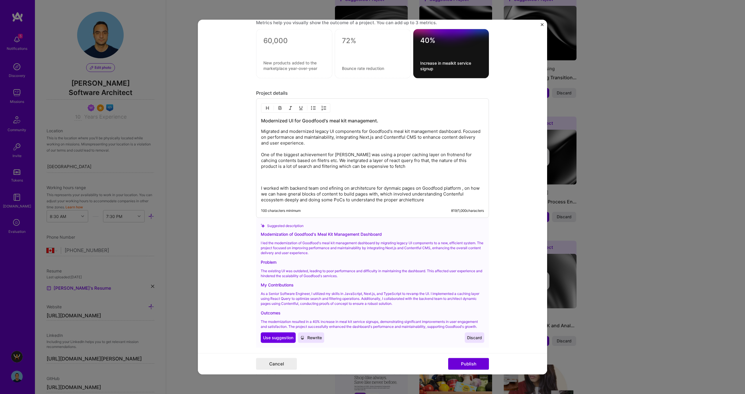
click at [434, 199] on p "I worked with backend team ond efining on architetcure for dynmaic pages on Goo…" at bounding box center [372, 193] width 223 height 17
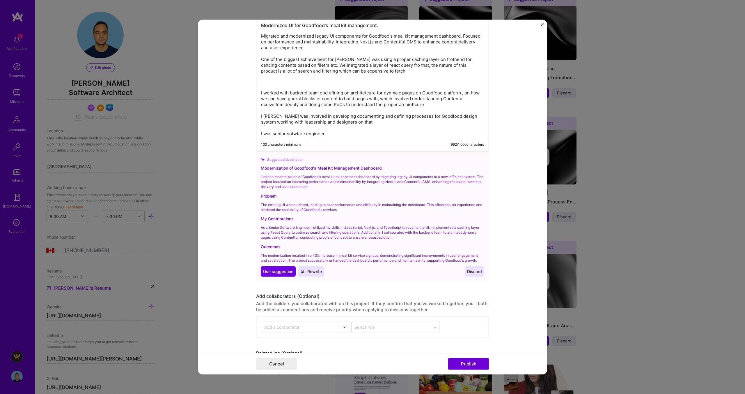
scroll to position [775, 0]
click at [310, 269] on span "Rewrite" at bounding box center [312, 270] width 22 height 6
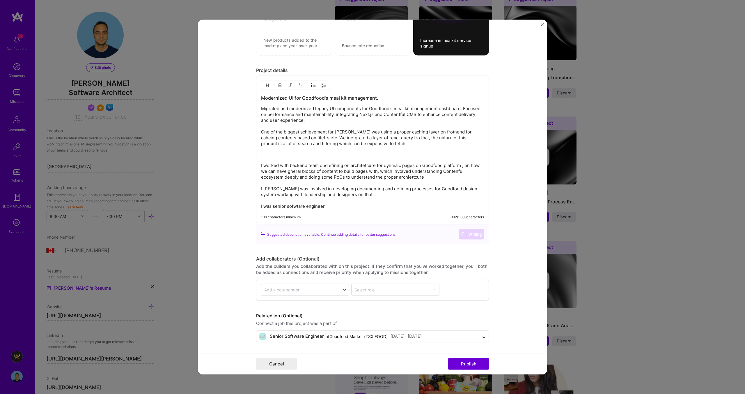
click at [310, 269] on div "Add the builders you collaborated with on this project. If they confirm that yo…" at bounding box center [372, 269] width 233 height 12
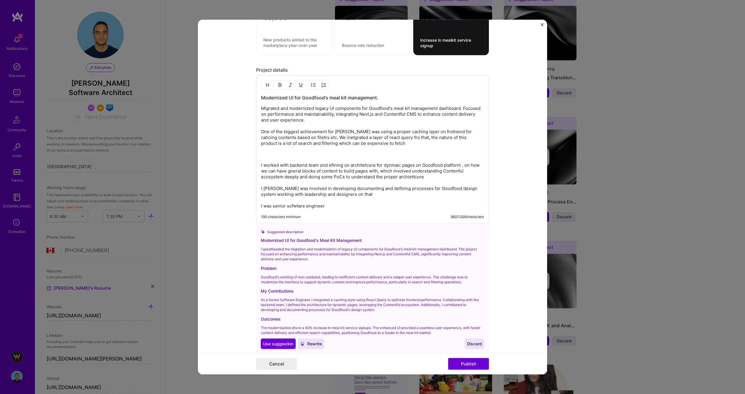
scroll to position [775, 0]
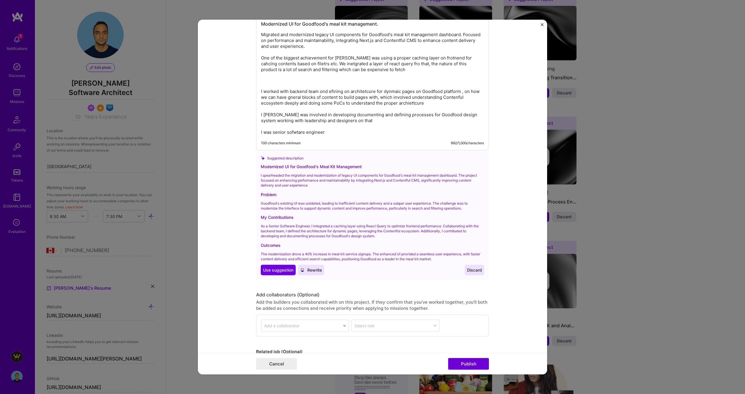
click at [438, 259] on p "The modernization drove a 40% increase in meal kit service signups. The enhance…" at bounding box center [373, 256] width 224 height 10
click at [275, 271] on span "Use suggestion" at bounding box center [278, 270] width 30 height 6
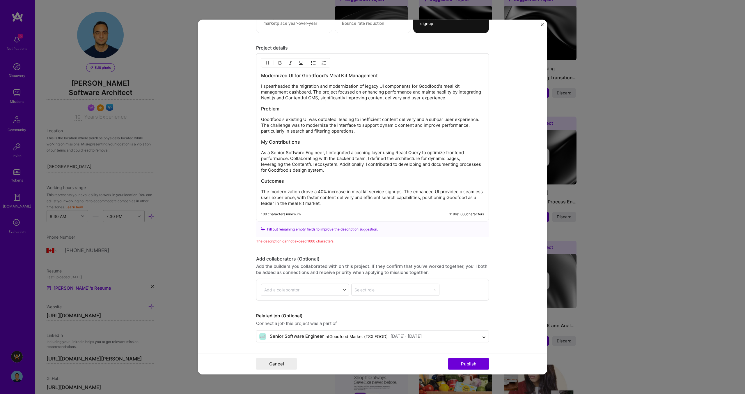
scroll to position [723, 0]
drag, startPoint x: 402, startPoint y: 191, endPoint x: 431, endPoint y: 206, distance: 31.8
click at [431, 206] on p "The modernization drove a 40% increase in meal kit service signups. The enhance…" at bounding box center [372, 197] width 223 height 17
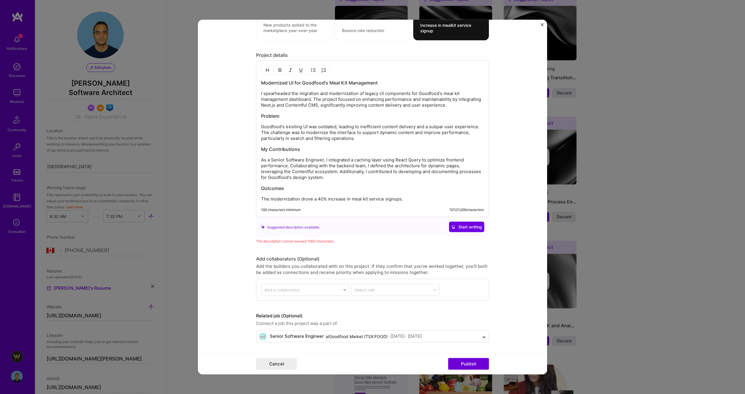
click at [270, 98] on p "I spearheaded the migration and modernization of legacy UI components for Goodf…" at bounding box center [372, 99] width 223 height 17
click at [435, 126] on p "Goodfood's existing UI was outdated, leading to inefficient content delivery an…" at bounding box center [372, 132] width 223 height 17
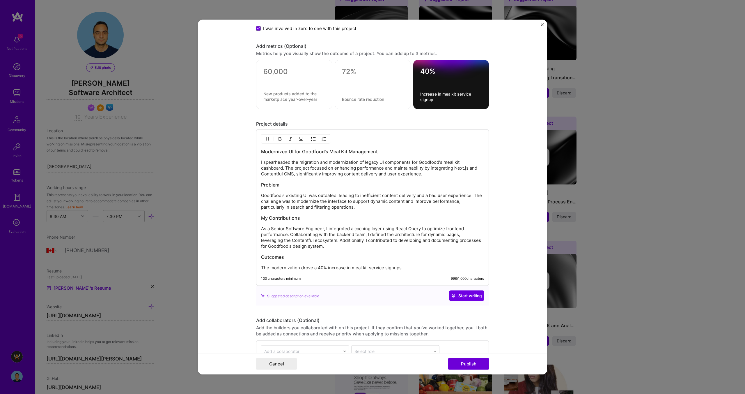
scroll to position [709, 0]
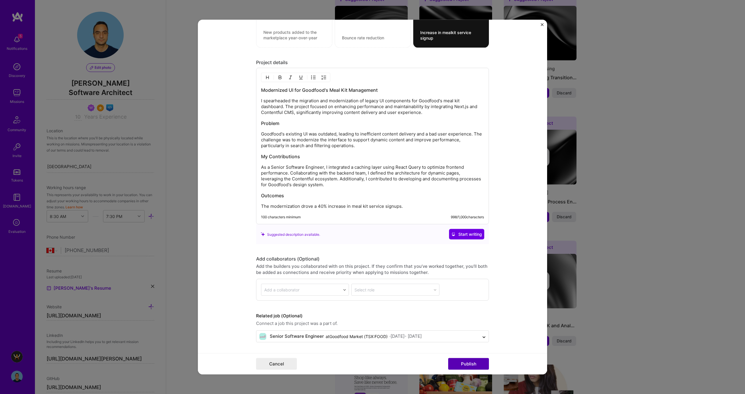
click at [474, 363] on button "Publish" at bounding box center [468, 364] width 41 height 12
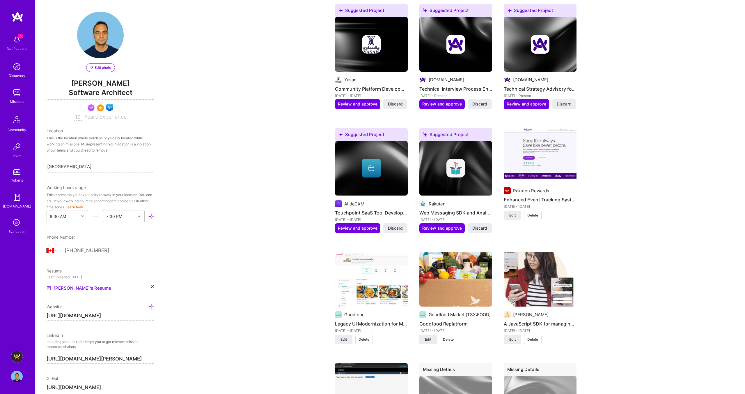
scroll to position [641, 0]
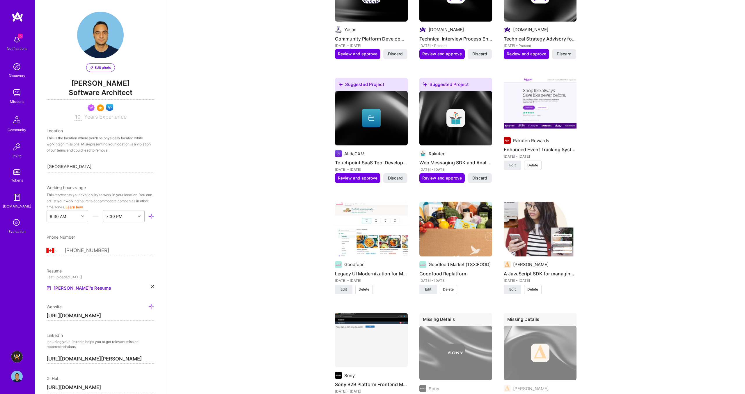
click at [450, 268] on div "Goodfood Market (TSX:FOOD) Goodfood Replatform [DATE] - [DATE]" at bounding box center [456, 272] width 73 height 22
click at [460, 243] on img at bounding box center [456, 229] width 73 height 55
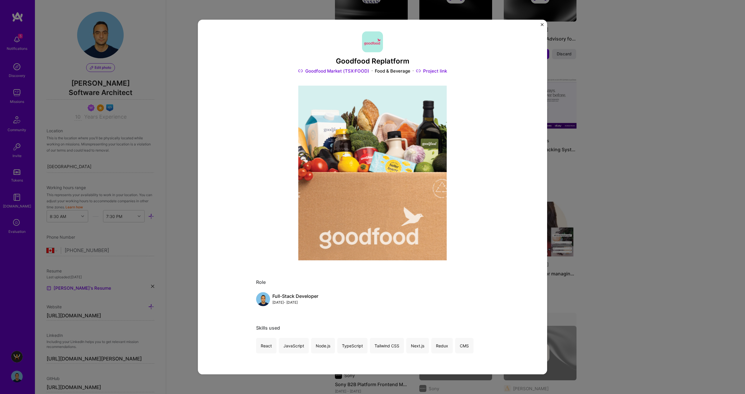
click at [543, 24] on img "Close" at bounding box center [542, 24] width 3 height 3
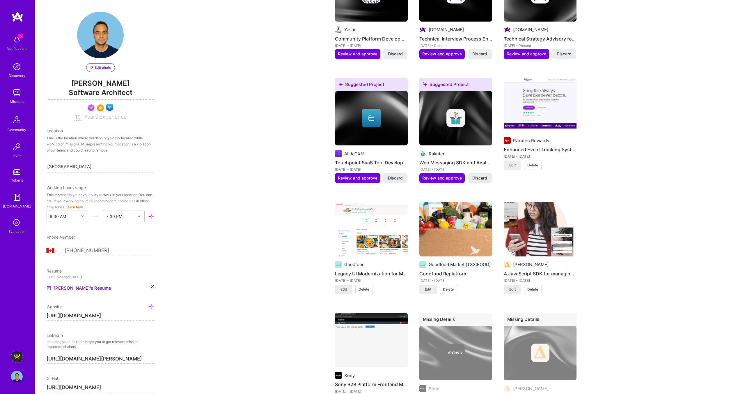
click at [446, 291] on span "Delete" at bounding box center [448, 289] width 11 height 5
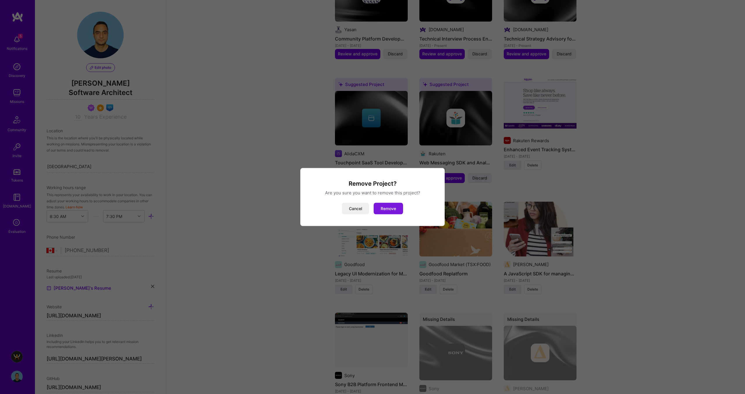
click at [393, 208] on button "Remove" at bounding box center [388, 209] width 29 height 12
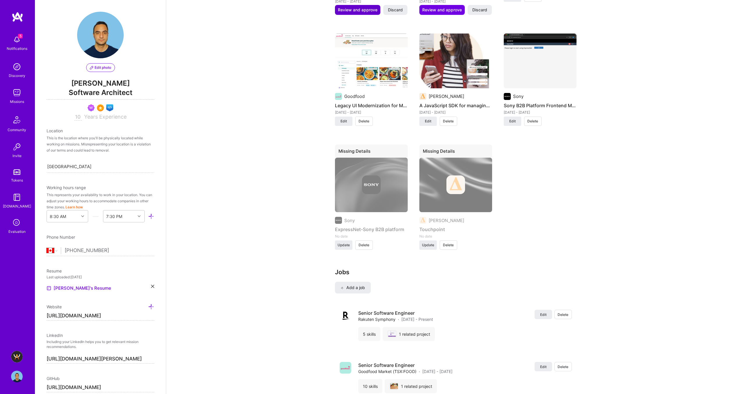
scroll to position [870, 0]
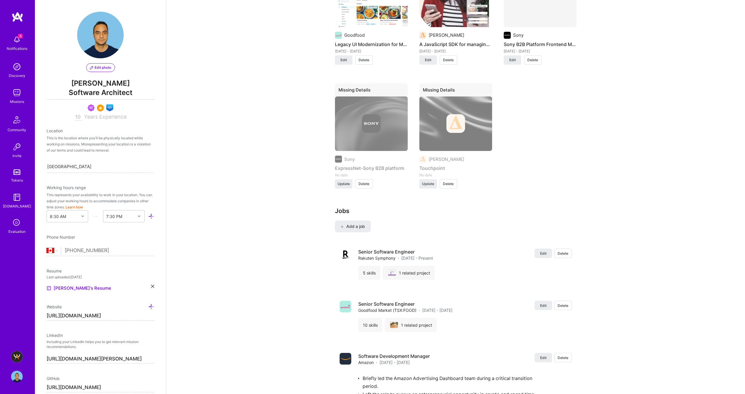
click at [365, 184] on span "Delete" at bounding box center [364, 183] width 11 height 5
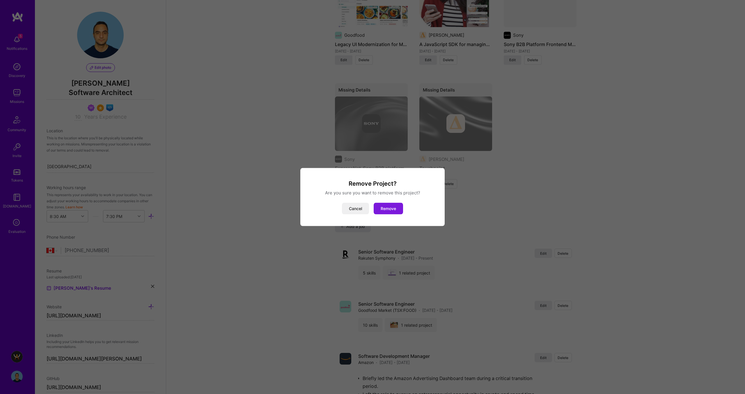
click at [396, 206] on button "Remove" at bounding box center [388, 209] width 29 height 12
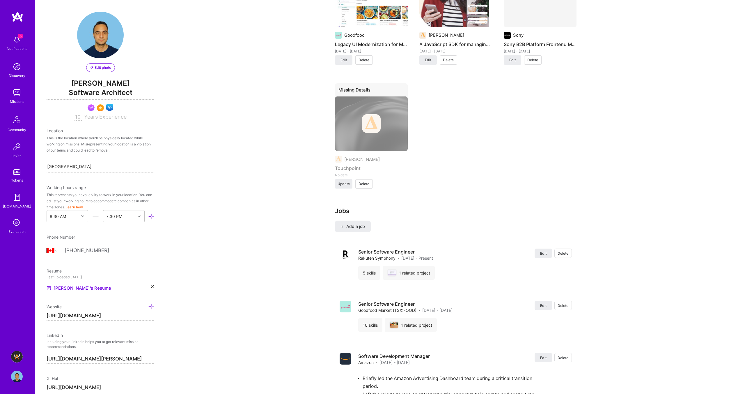
click at [364, 185] on span "Delete" at bounding box center [364, 183] width 11 height 5
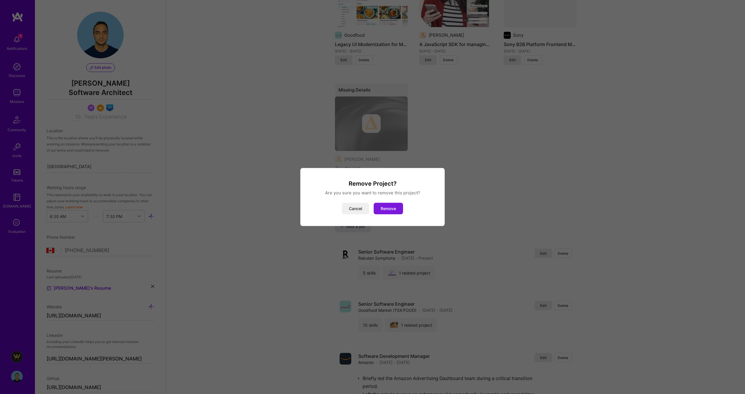
click at [390, 204] on button "Remove" at bounding box center [388, 209] width 29 height 12
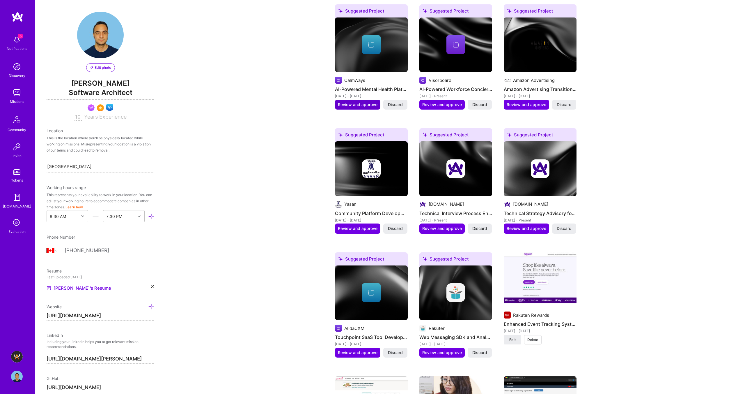
scroll to position [466, 0]
click at [367, 106] on span "Review and approve" at bounding box center [358, 104] width 40 height 6
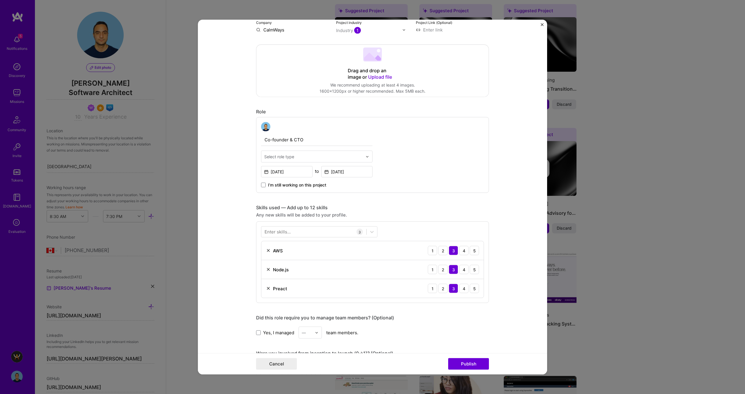
scroll to position [0, 0]
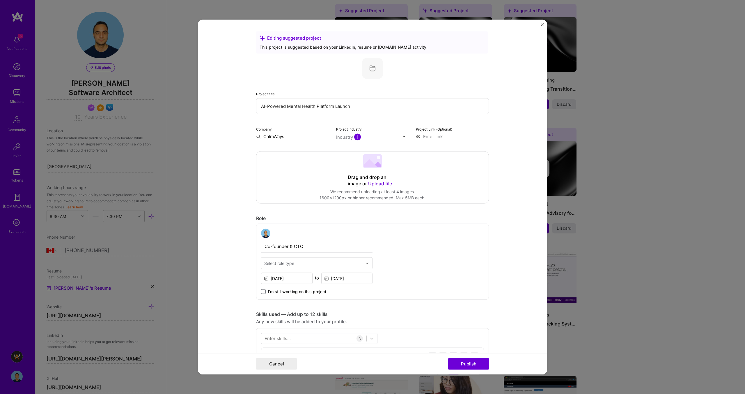
click at [432, 135] on input at bounding box center [452, 136] width 73 height 6
